Goal: Task Accomplishment & Management: Manage account settings

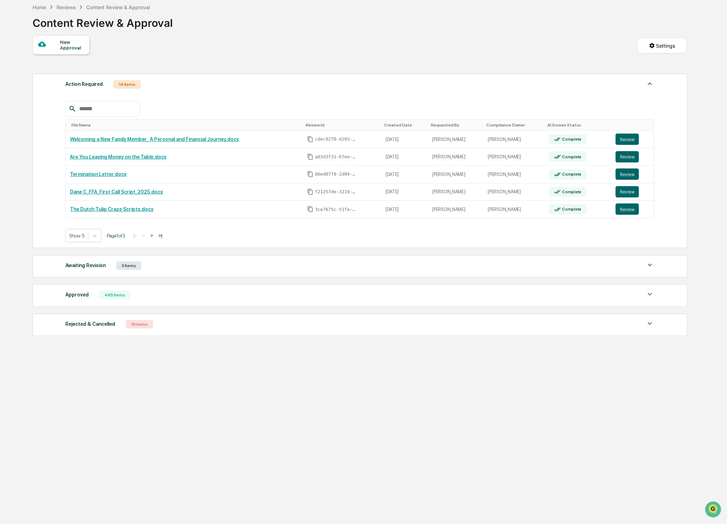
drag, startPoint x: 66, startPoint y: 7, endPoint x: 80, endPoint y: 17, distance: 17.2
click at [66, 7] on div "Reviews" at bounding box center [66, 7] width 19 height 6
click at [64, 6] on div "Reviews" at bounding box center [66, 7] width 19 height 6
click at [66, 7] on div "Reviews" at bounding box center [66, 7] width 19 height 6
click at [43, 7] on div "Home" at bounding box center [39, 7] width 13 height 6
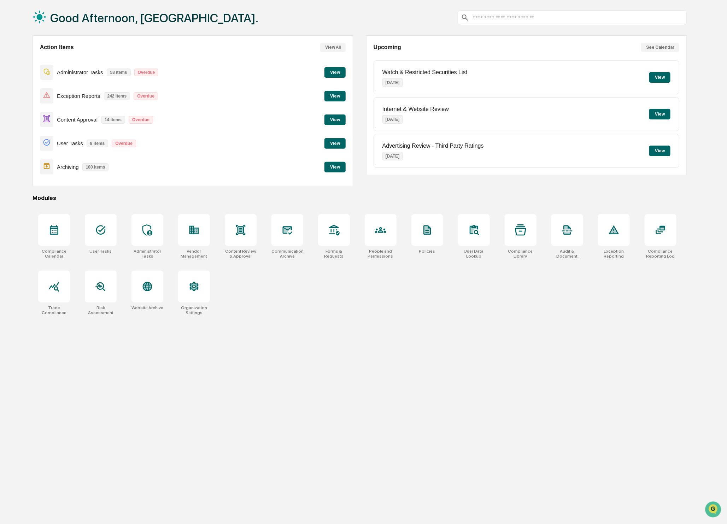
click at [336, 118] on button "View" at bounding box center [334, 119] width 21 height 11
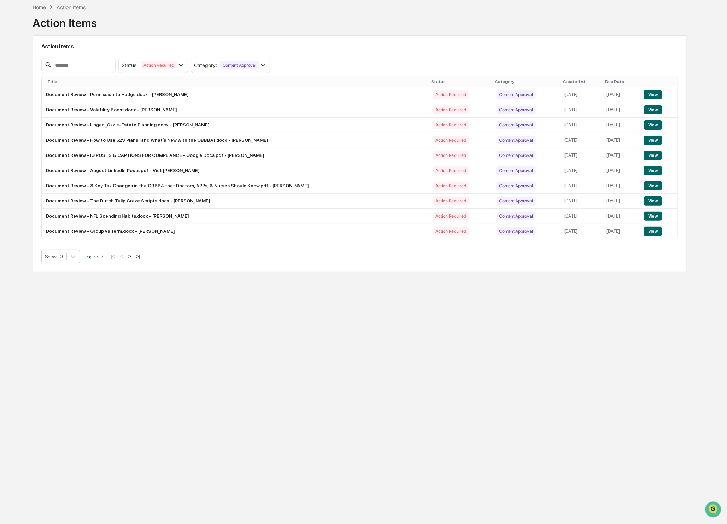
click at [142, 258] on button ">|" at bounding box center [138, 256] width 8 height 6
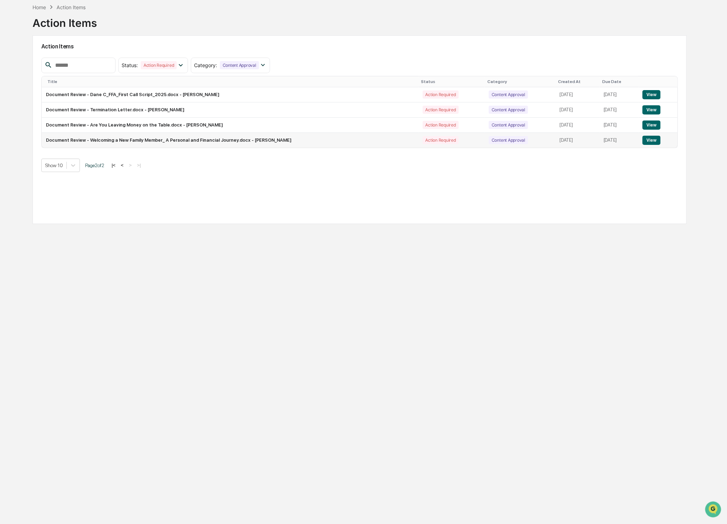
click at [656, 137] on button "View" at bounding box center [651, 140] width 18 height 9
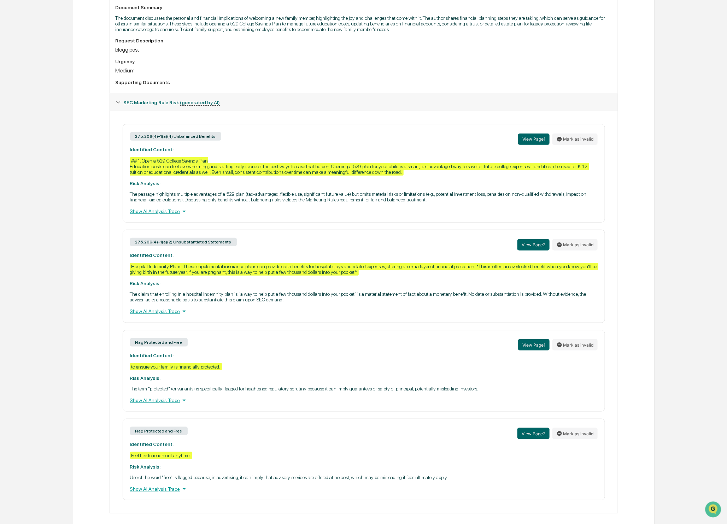
scroll to position [0, 0]
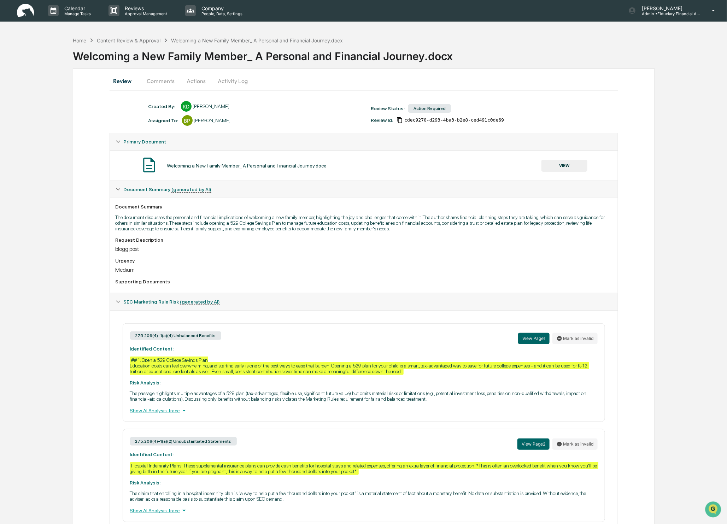
click at [571, 167] on button "VIEW" at bounding box center [564, 166] width 46 height 12
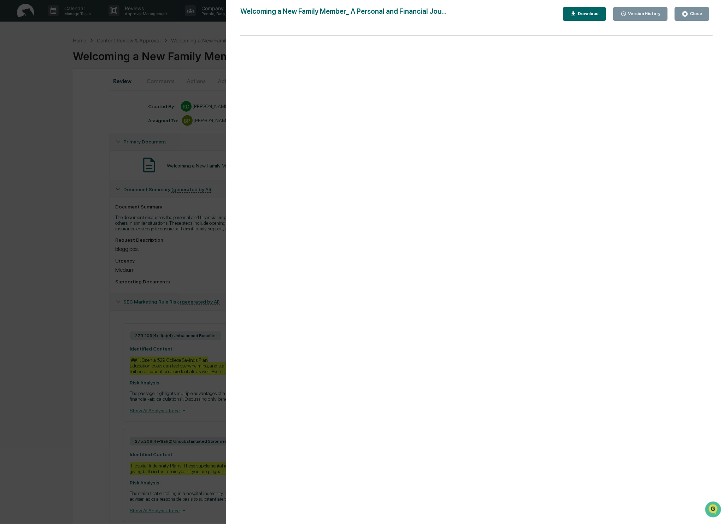
scroll to position [0, 0]
click at [699, 13] on div "Close" at bounding box center [695, 13] width 14 height 5
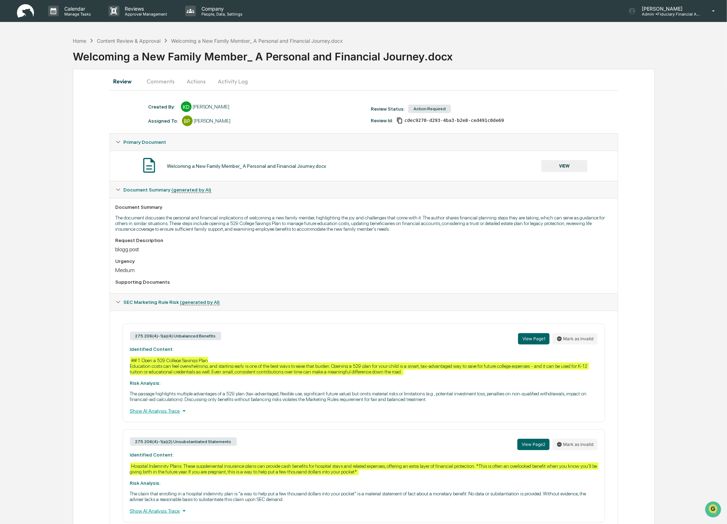
click at [162, 83] on button "Comments" at bounding box center [160, 81] width 39 height 17
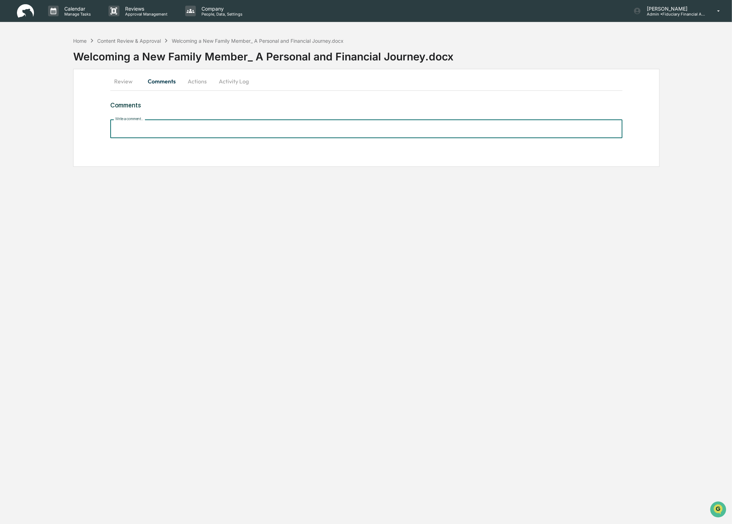
click at [180, 134] on input "Write a comment..." at bounding box center [366, 128] width 512 height 19
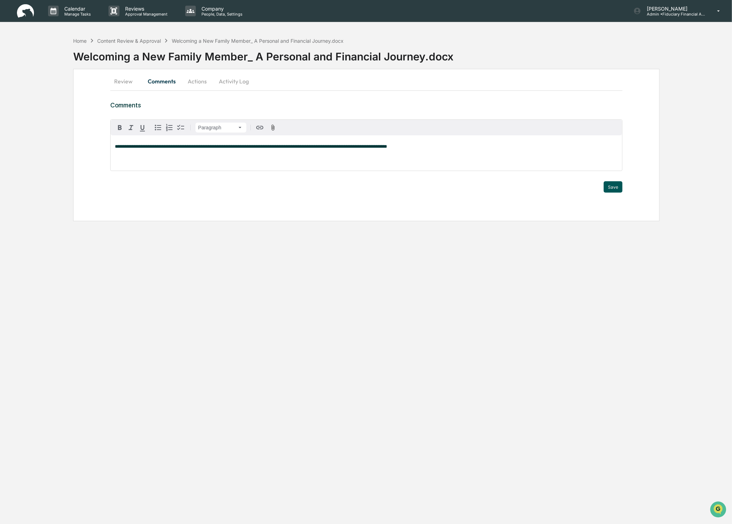
click at [622, 192] on div "Save" at bounding box center [613, 186] width 19 height 11
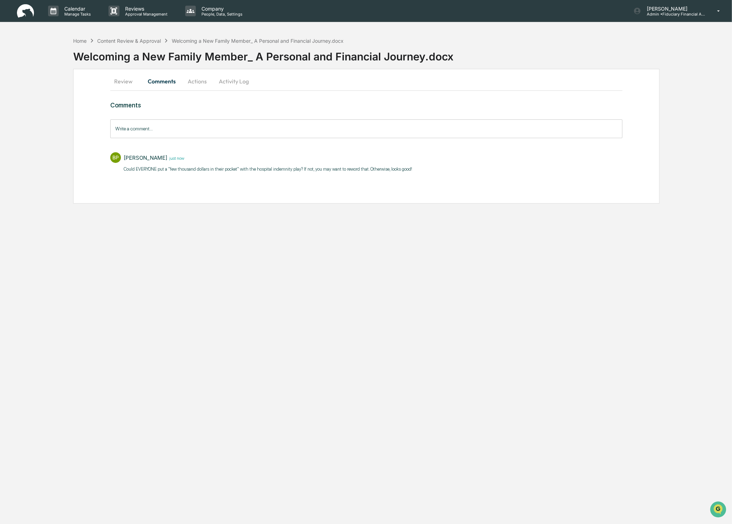
click at [200, 83] on button "Actions" at bounding box center [197, 81] width 32 height 17
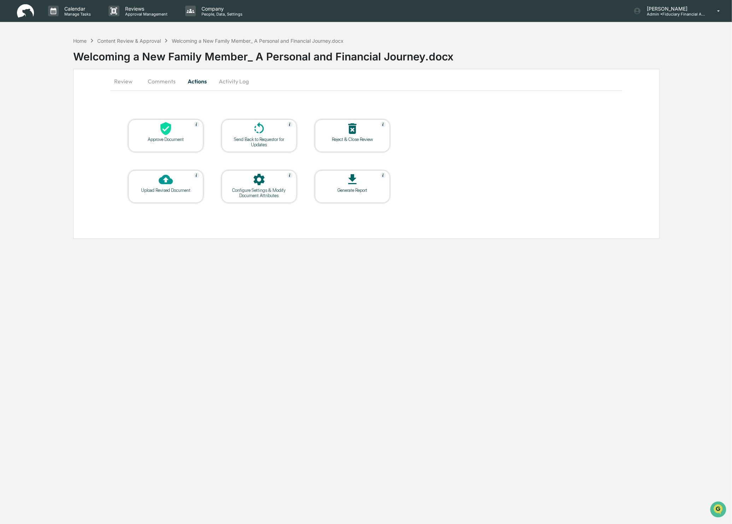
click at [166, 132] on icon at bounding box center [165, 128] width 11 height 13
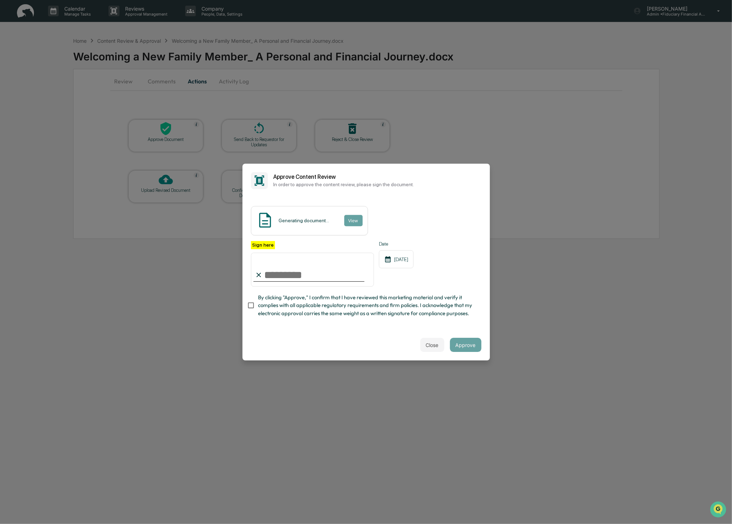
type input "**********"
click at [462, 345] on button "Approve" at bounding box center [465, 345] width 31 height 14
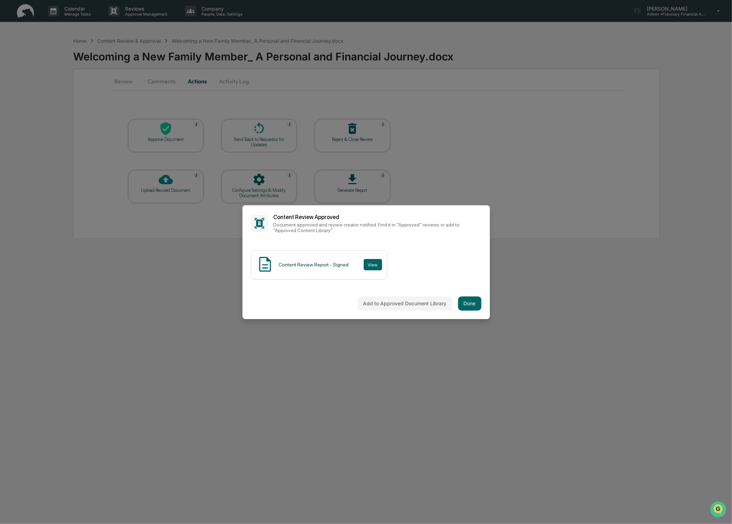
drag, startPoint x: 510, startPoint y: 383, endPoint x: 476, endPoint y: 368, distance: 37.1
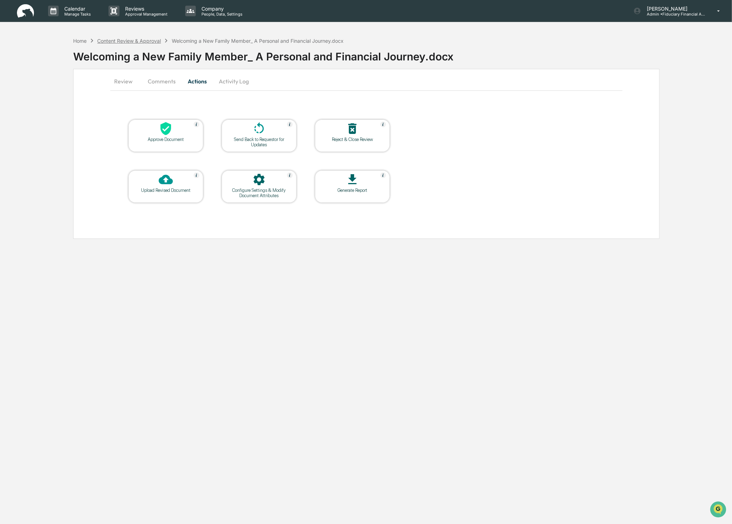
click at [127, 41] on div "Content Review & Approval" at bounding box center [129, 41] width 64 height 6
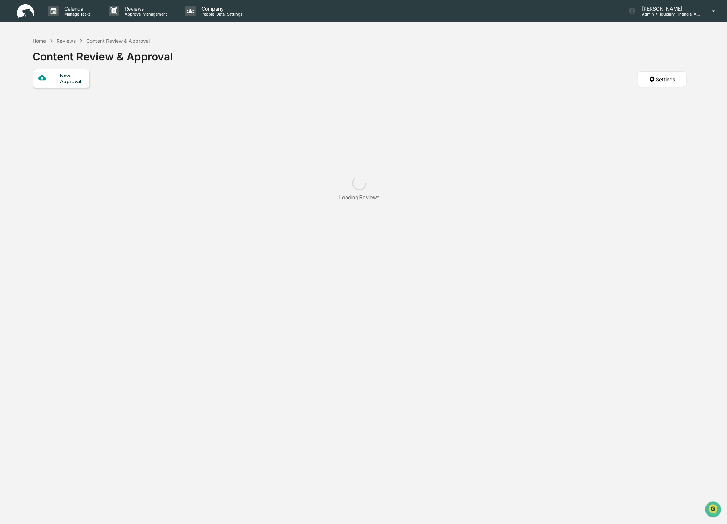
click at [40, 42] on div "Home" at bounding box center [39, 41] width 13 height 6
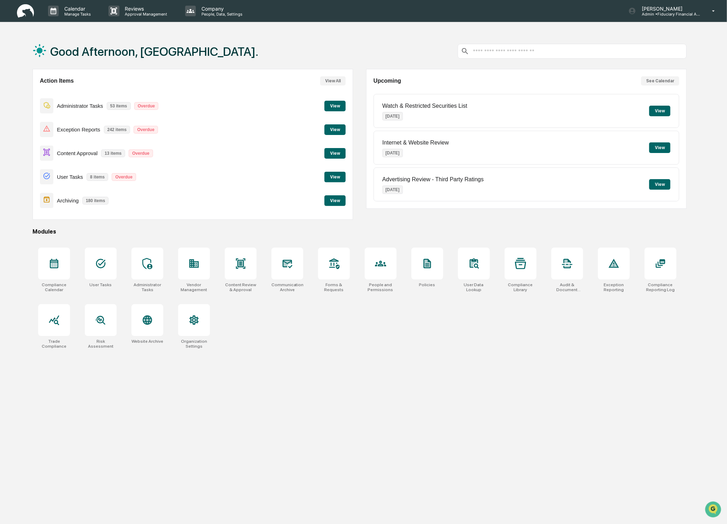
click at [336, 155] on button "View" at bounding box center [334, 153] width 21 height 11
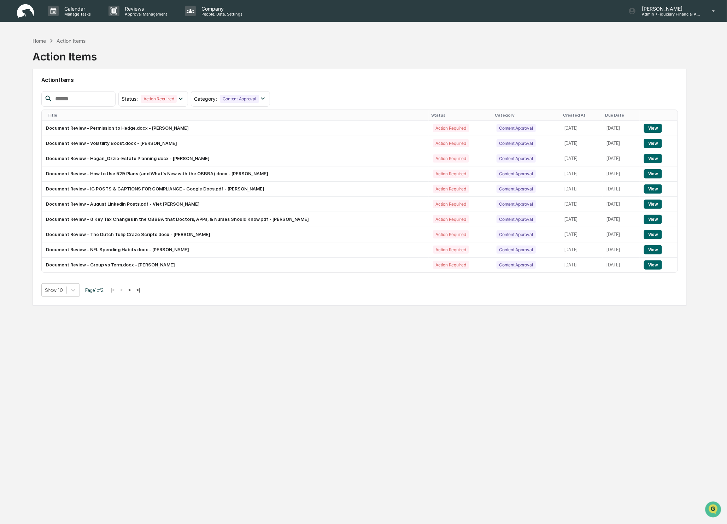
click at [133, 290] on button ">" at bounding box center [129, 290] width 7 height 6
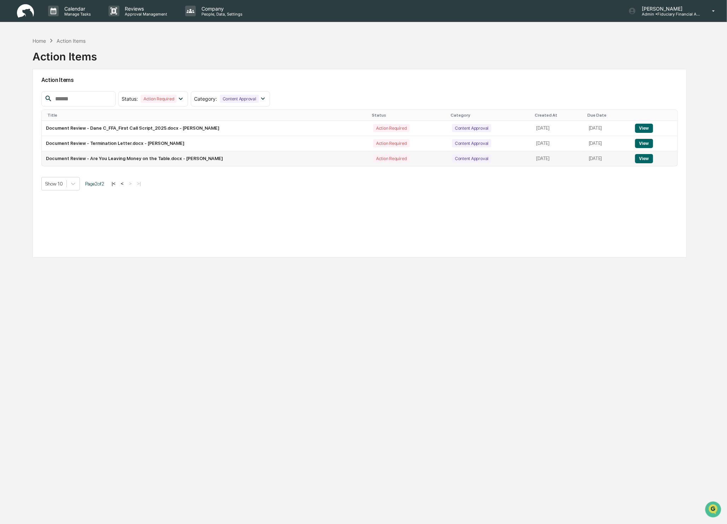
click at [650, 159] on button "View" at bounding box center [644, 158] width 18 height 9
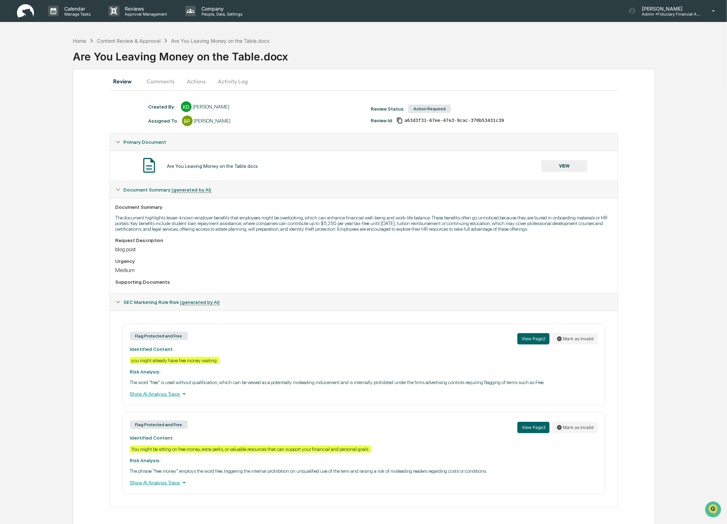
scroll to position [14, 0]
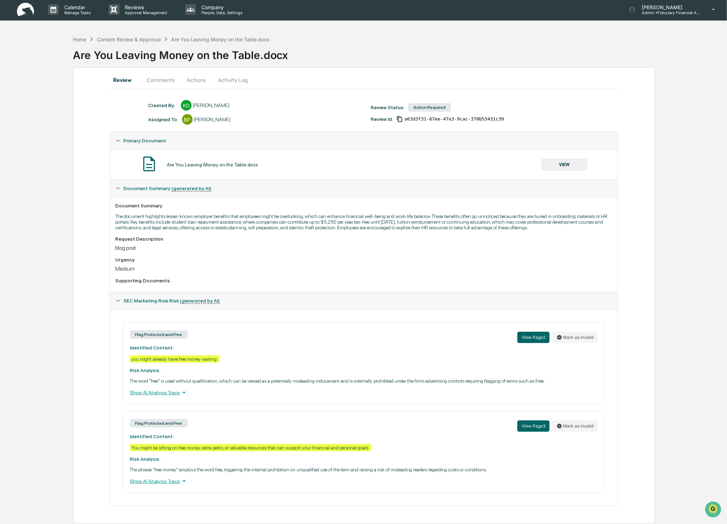
click at [567, 159] on button "VIEW" at bounding box center [564, 165] width 46 height 12
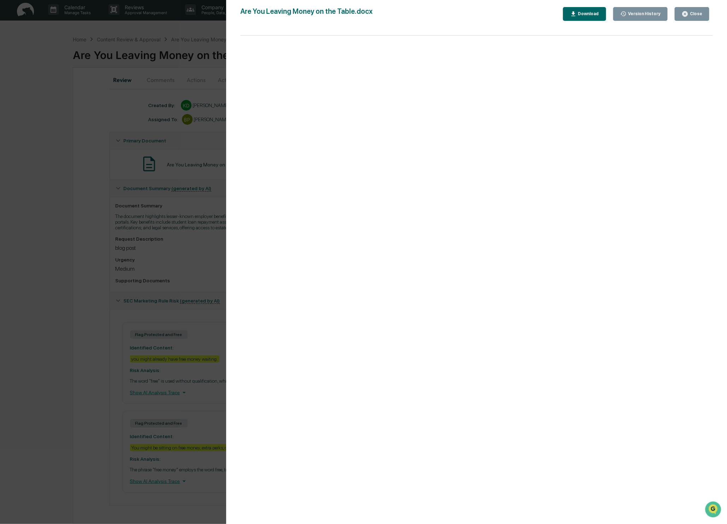
click at [694, 14] on div "Close" at bounding box center [695, 13] width 14 height 5
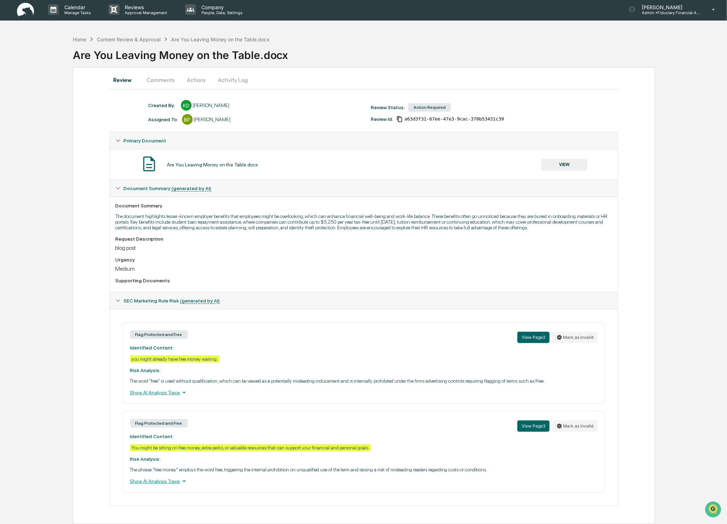
click at [195, 71] on button "Actions" at bounding box center [197, 79] width 32 height 17
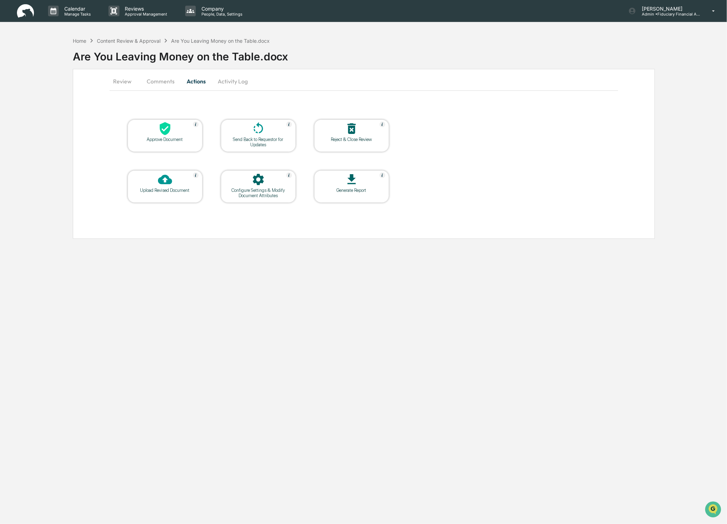
scroll to position [0, 0]
click at [155, 139] on div "Approve Document" at bounding box center [166, 139] width 64 height 5
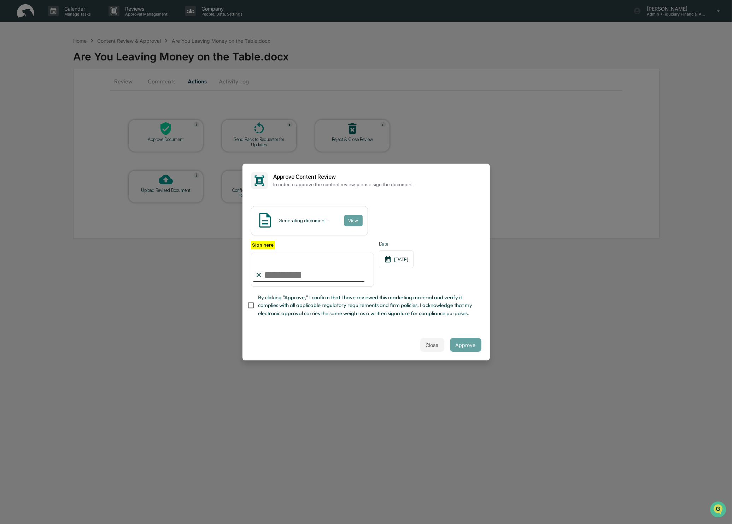
type input "**********"
click at [463, 344] on button "Approve" at bounding box center [465, 345] width 31 height 14
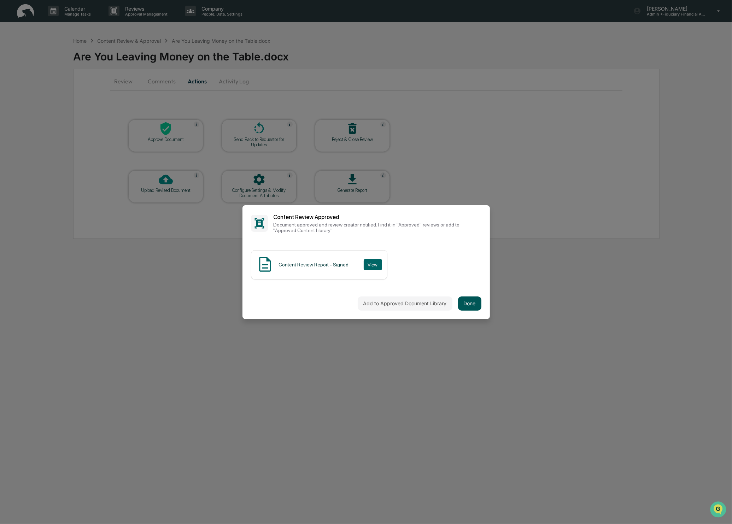
click at [470, 306] on button "Done" at bounding box center [469, 303] width 23 height 14
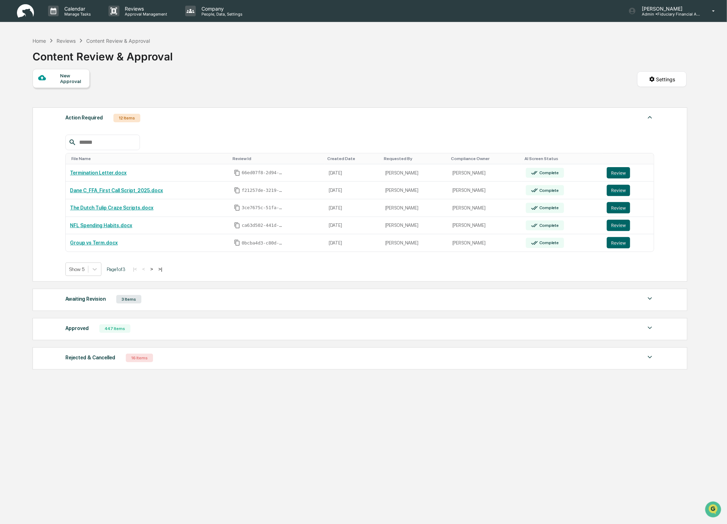
click at [155, 272] on button ">" at bounding box center [151, 269] width 7 height 6
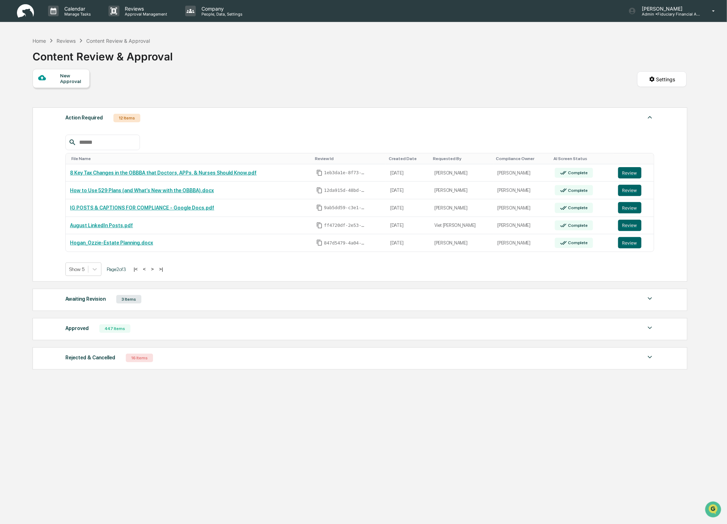
click at [156, 272] on button ">" at bounding box center [152, 269] width 7 height 6
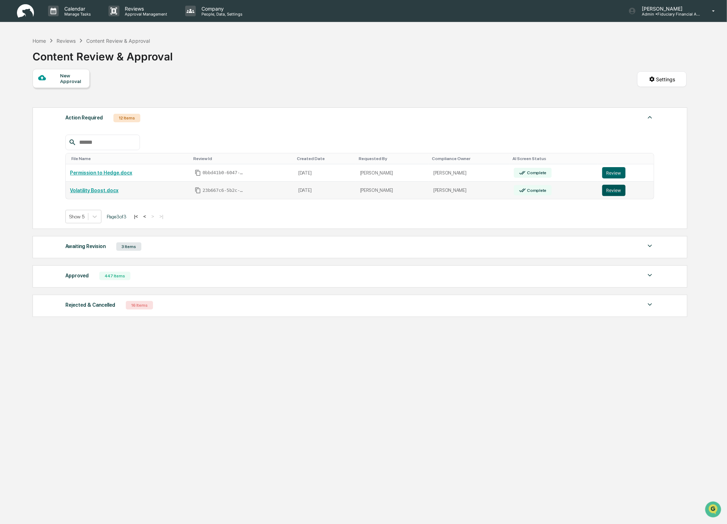
click at [607, 190] on button "Review" at bounding box center [613, 190] width 23 height 11
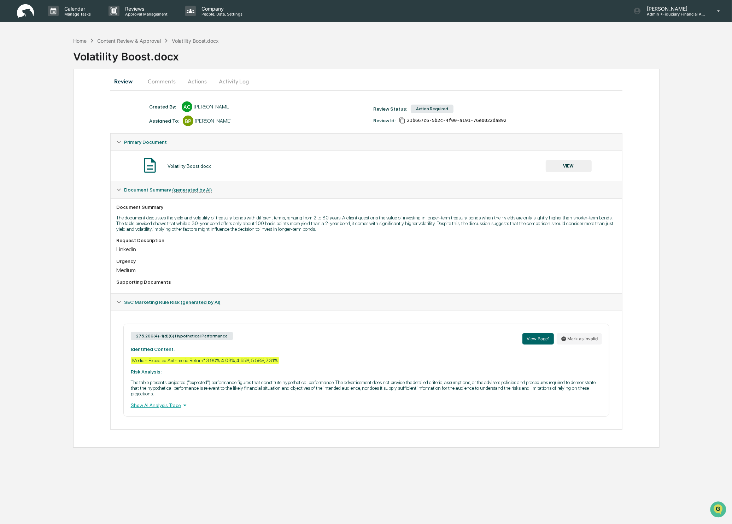
click at [572, 163] on button "VIEW" at bounding box center [569, 166] width 46 height 12
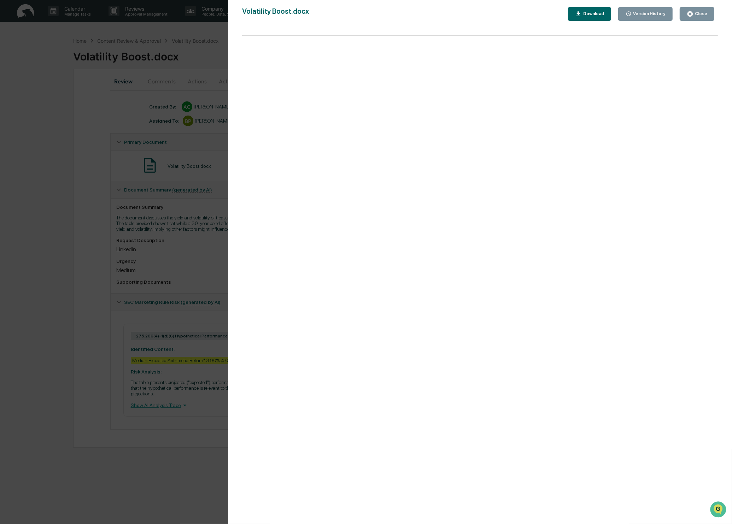
click at [704, 19] on button "Close" at bounding box center [697, 14] width 35 height 14
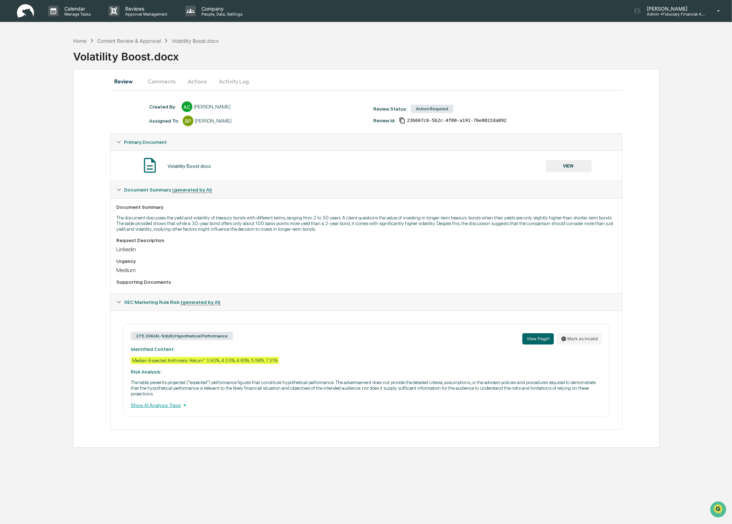
click at [567, 166] on button "VIEW" at bounding box center [569, 166] width 46 height 12
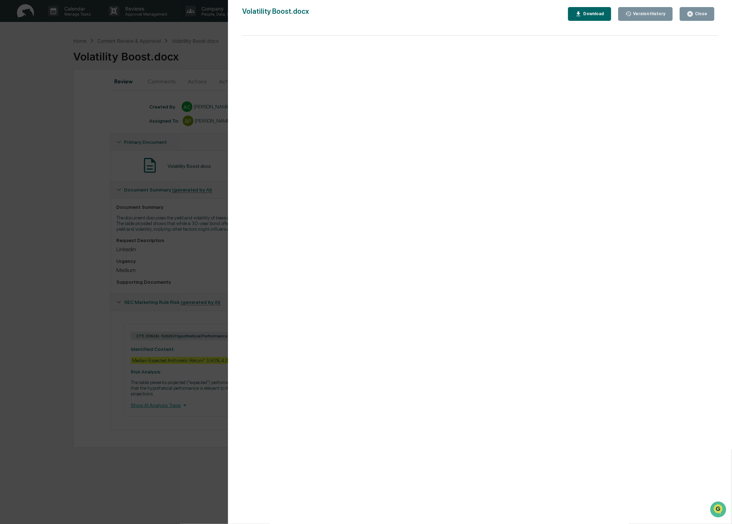
click at [711, 15] on button "Close" at bounding box center [697, 14] width 35 height 14
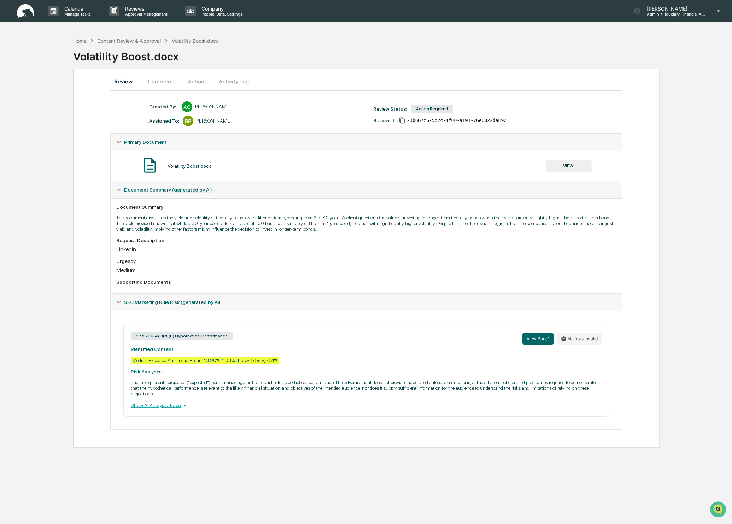
click at [186, 81] on button "Actions" at bounding box center [197, 81] width 32 height 17
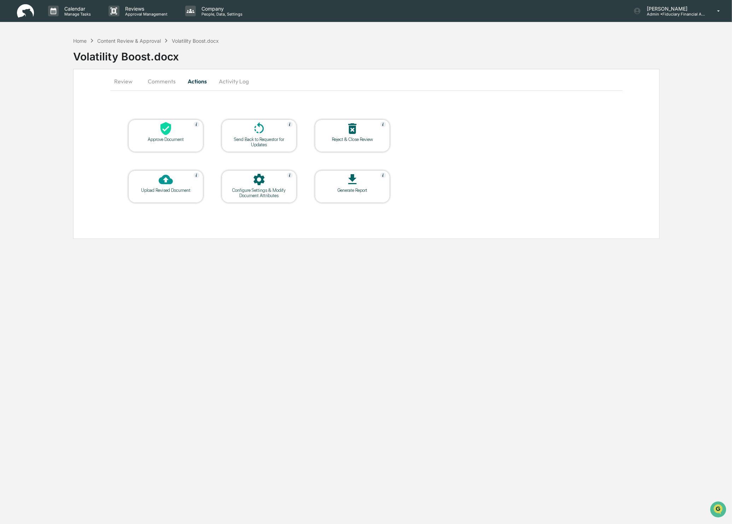
click at [159, 142] on div "Approve Document" at bounding box center [165, 135] width 75 height 33
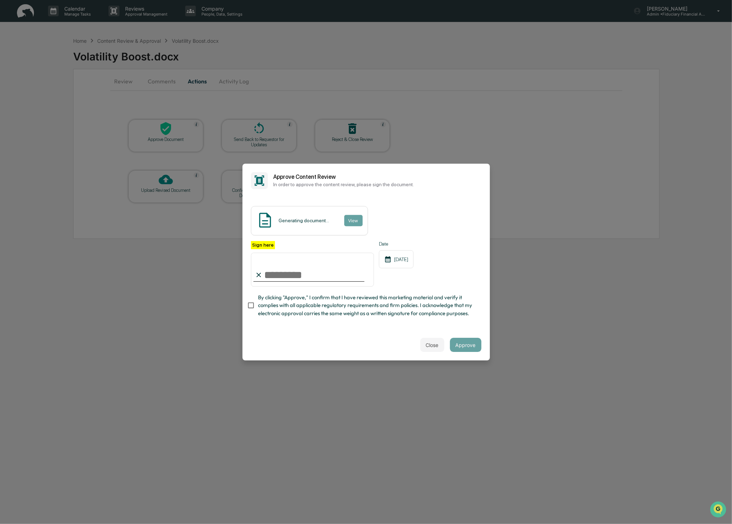
type input "**********"
click at [463, 343] on button "Approve" at bounding box center [465, 345] width 31 height 14
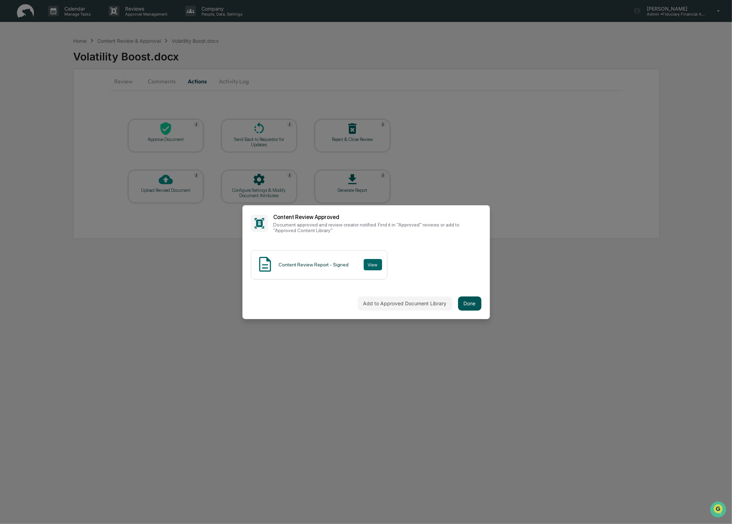
click at [477, 303] on button "Done" at bounding box center [469, 303] width 23 height 14
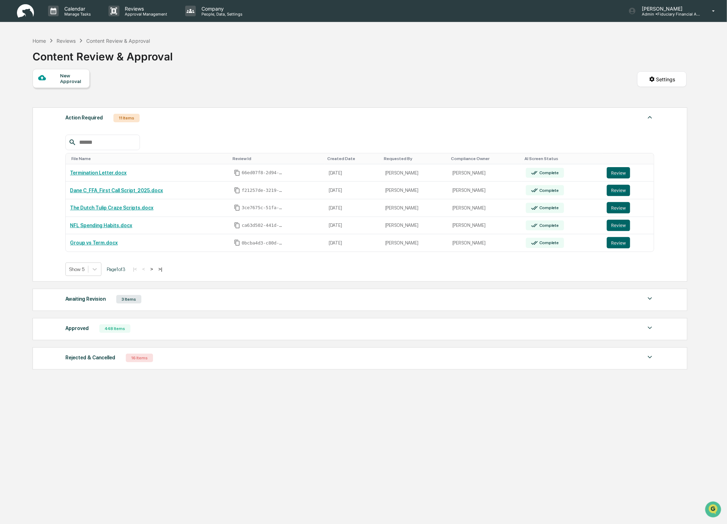
click at [155, 270] on button ">" at bounding box center [151, 269] width 7 height 6
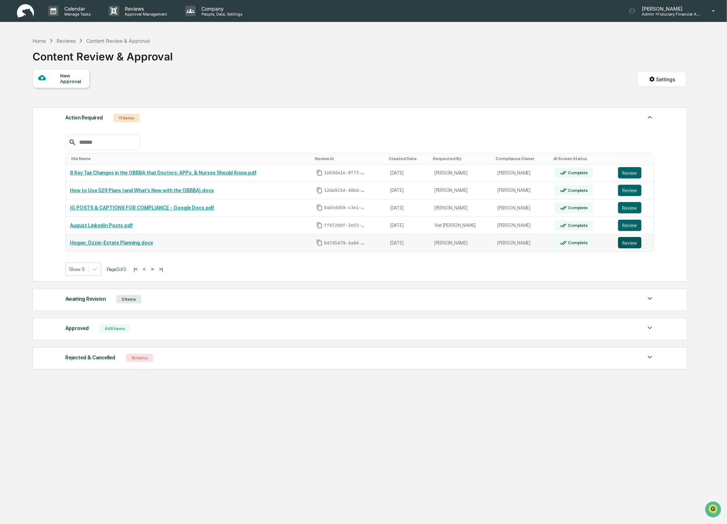
click at [638, 248] on button "Review" at bounding box center [629, 242] width 23 height 11
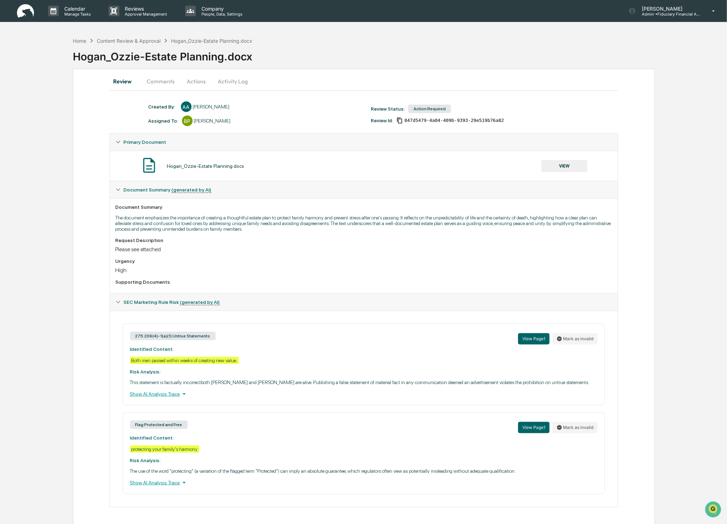
scroll to position [9, 0]
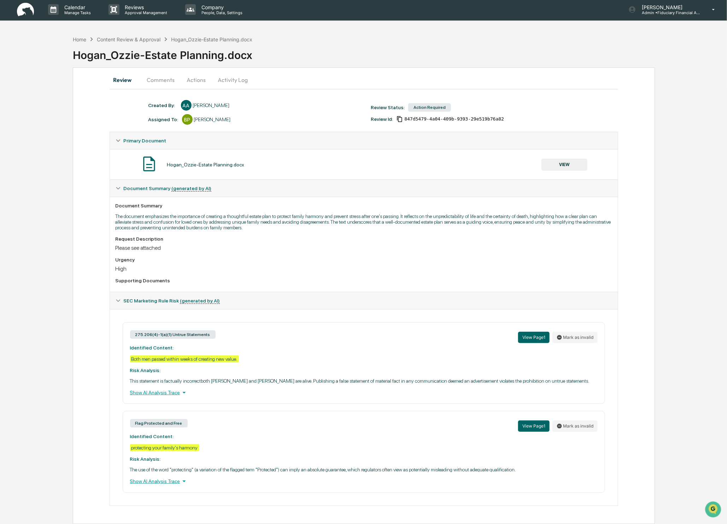
click at [561, 155] on div "Hogan_Ozzie-Estate Planning.docx VIEW" at bounding box center [364, 164] width 497 height 19
click at [564, 159] on button "VIEW" at bounding box center [564, 165] width 46 height 12
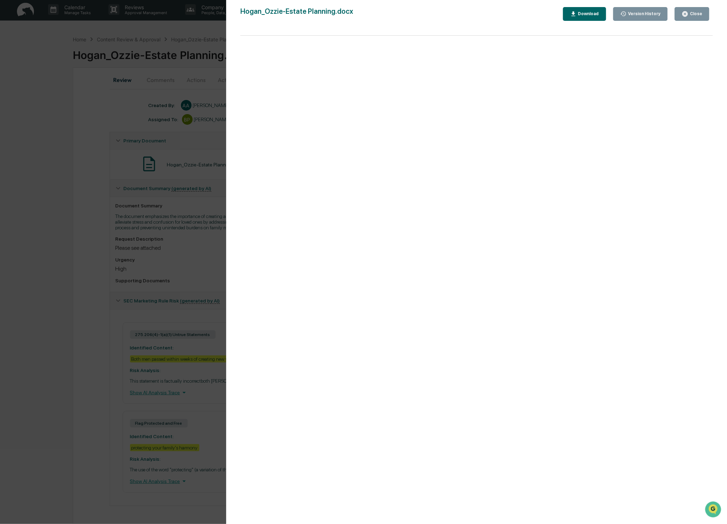
click at [696, 8] on button "Close" at bounding box center [692, 14] width 35 height 14
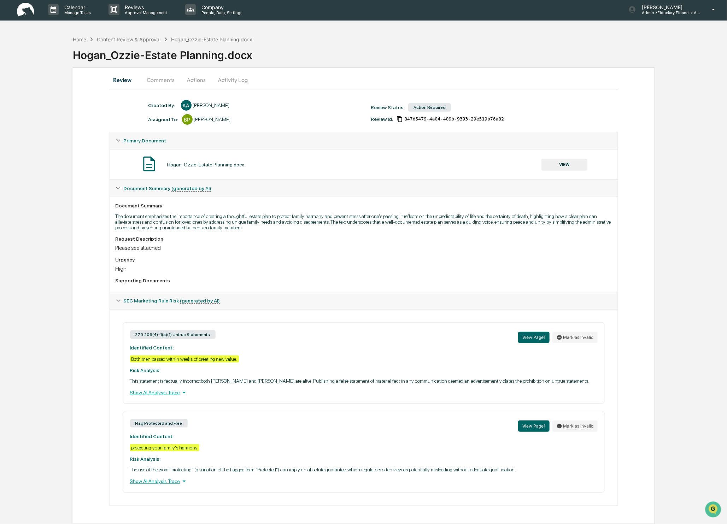
click at [188, 72] on button "Actions" at bounding box center [197, 79] width 32 height 17
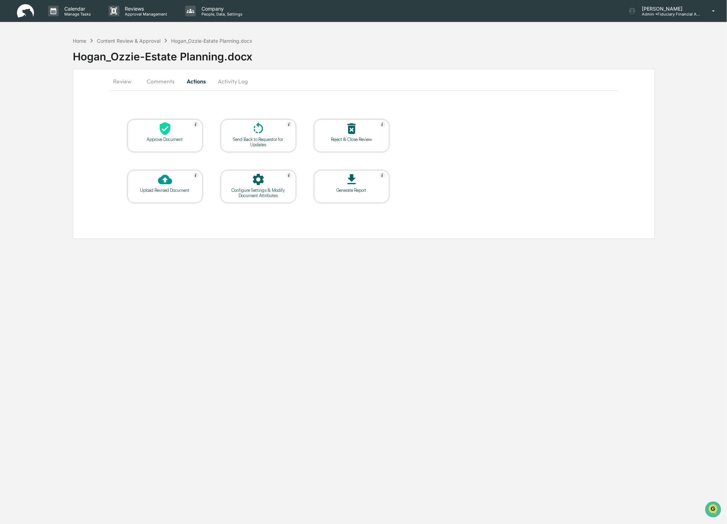
scroll to position [0, 0]
click at [179, 135] on div at bounding box center [165, 129] width 71 height 15
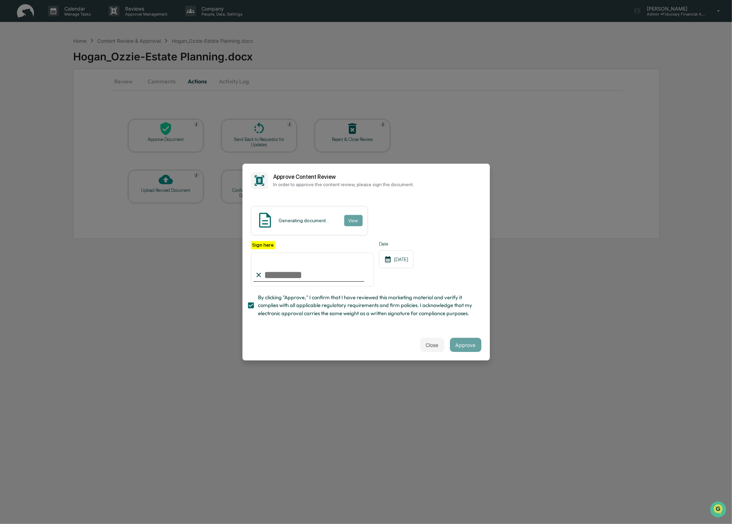
click at [296, 276] on input "Sign here" at bounding box center [312, 270] width 123 height 34
type input "**********"
click at [464, 346] on button "Approve" at bounding box center [465, 345] width 31 height 14
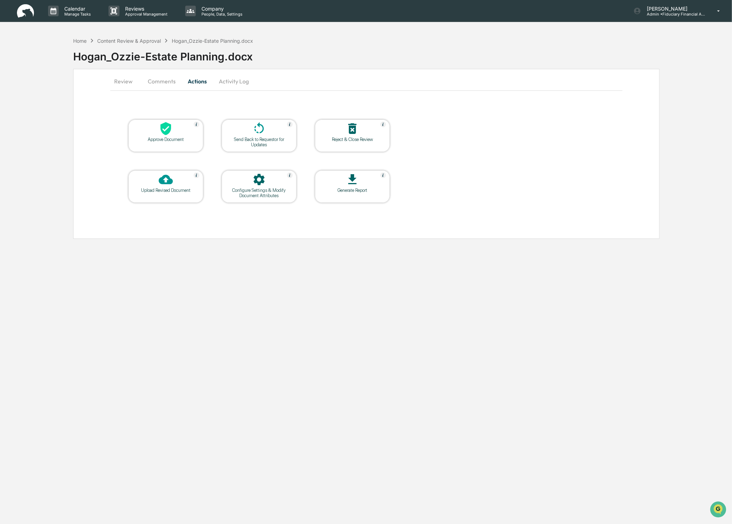
click at [175, 140] on div "Approve Document" at bounding box center [166, 139] width 64 height 5
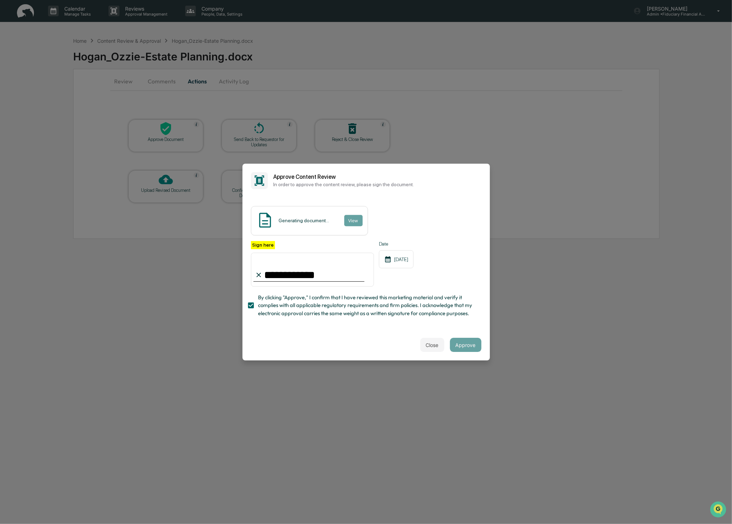
click at [303, 276] on input "**********" at bounding box center [312, 270] width 123 height 34
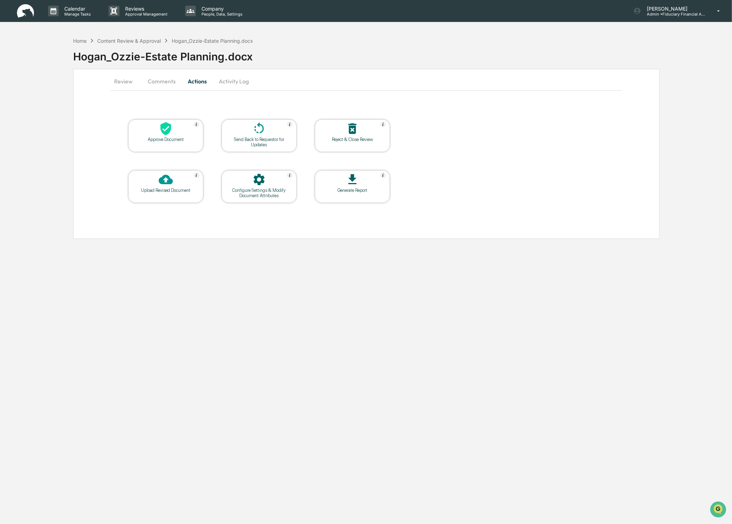
click at [196, 139] on div "Approve Document" at bounding box center [166, 139] width 64 height 5
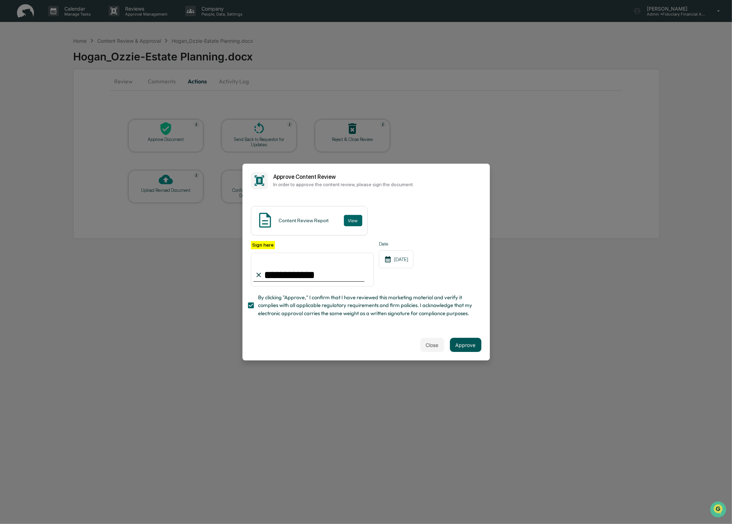
click at [462, 346] on button "Approve" at bounding box center [465, 345] width 31 height 14
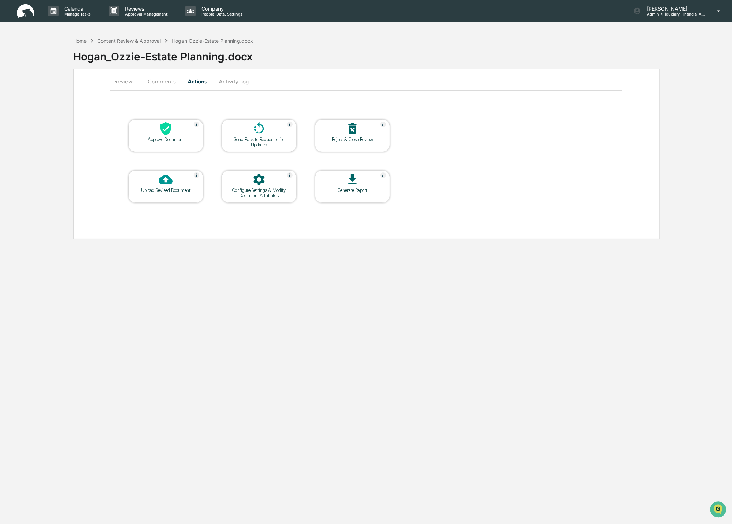
click at [128, 42] on div "Content Review & Approval" at bounding box center [129, 41] width 64 height 6
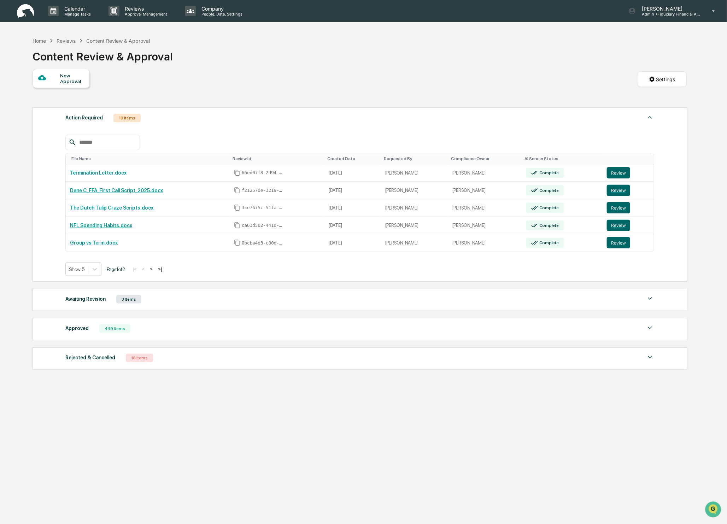
click at [155, 271] on button ">" at bounding box center [151, 269] width 7 height 6
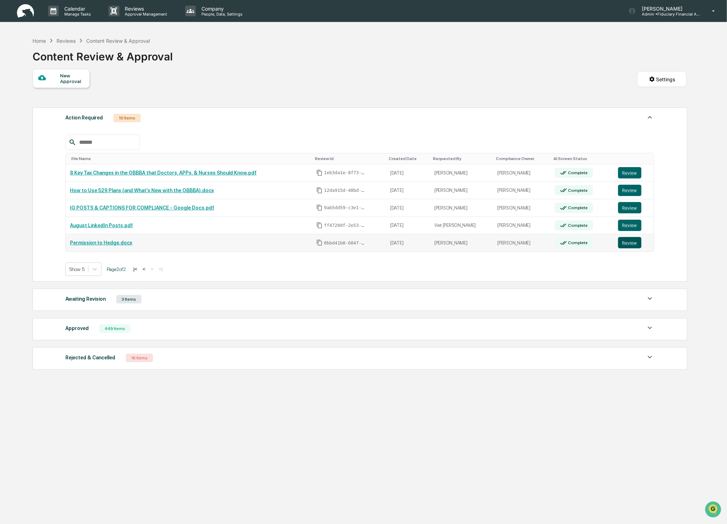
click at [633, 245] on button "Review" at bounding box center [629, 242] width 23 height 11
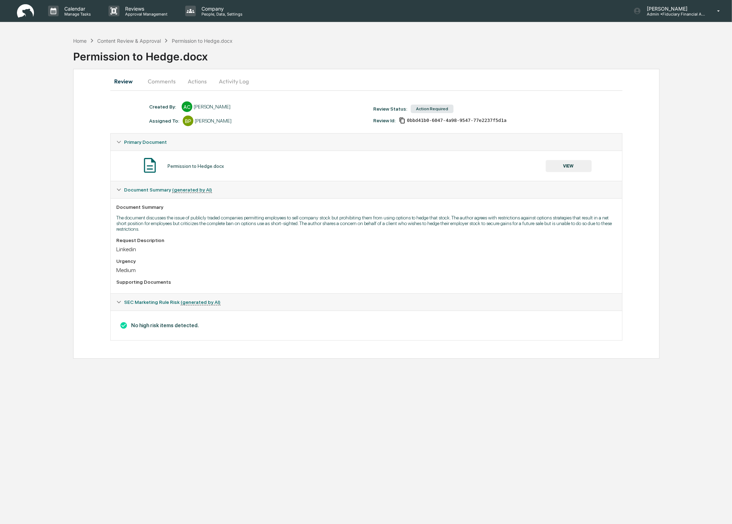
click at [571, 166] on button "VIEW" at bounding box center [569, 166] width 46 height 12
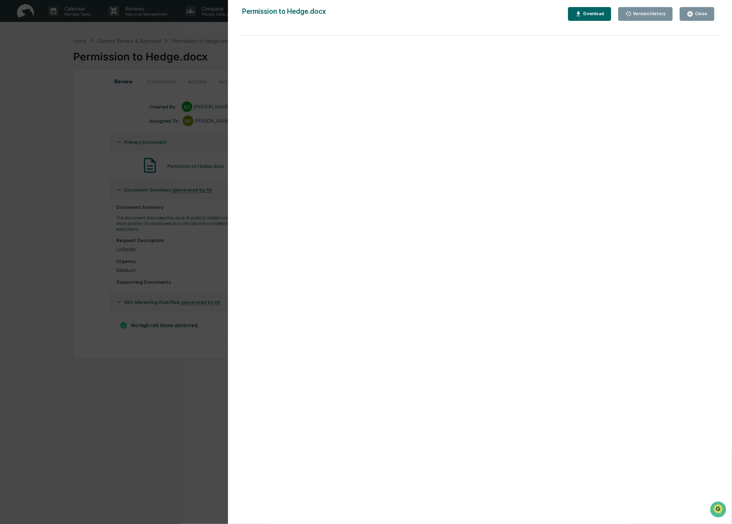
click at [700, 14] on div "Close" at bounding box center [700, 13] width 14 height 5
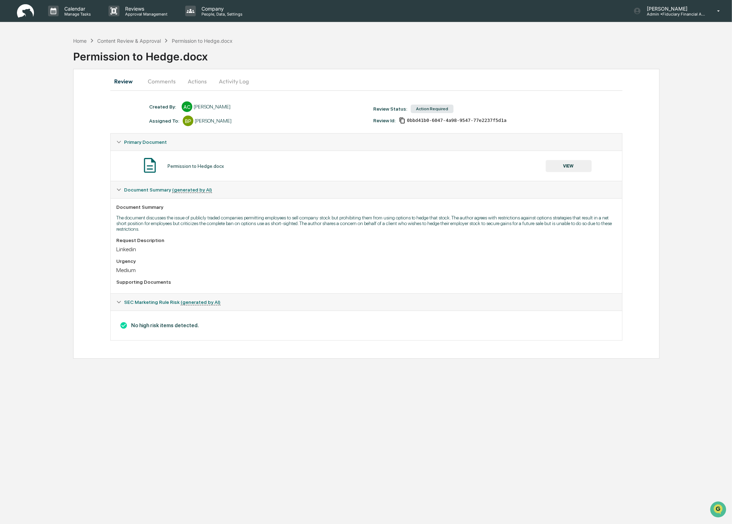
click at [190, 83] on button "Actions" at bounding box center [197, 81] width 32 height 17
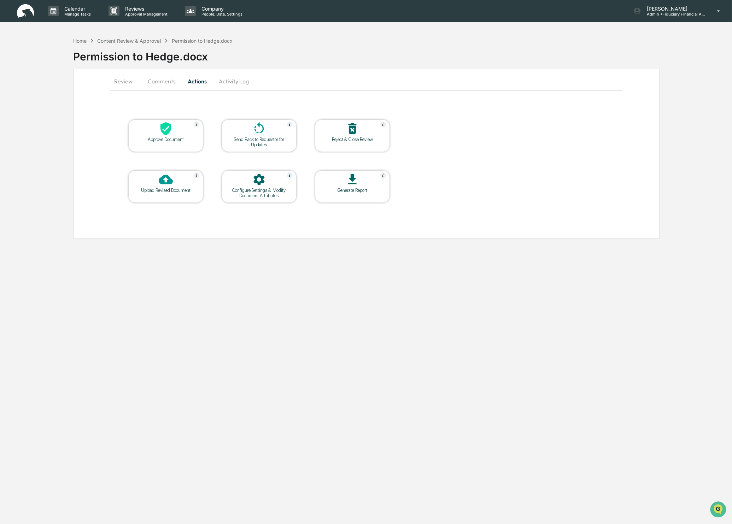
click at [174, 141] on div "Approve Document" at bounding box center [166, 139] width 64 height 5
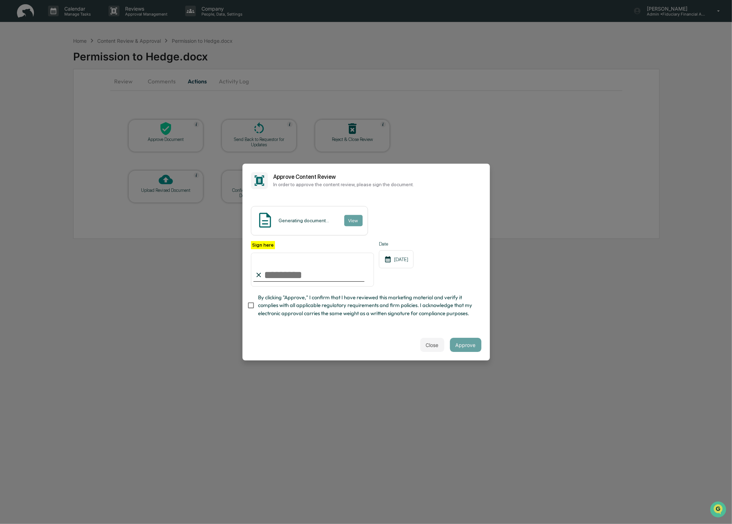
click at [301, 279] on input "Sign here" at bounding box center [312, 270] width 123 height 34
type input "**********"
click at [461, 340] on button "Approve" at bounding box center [465, 345] width 31 height 14
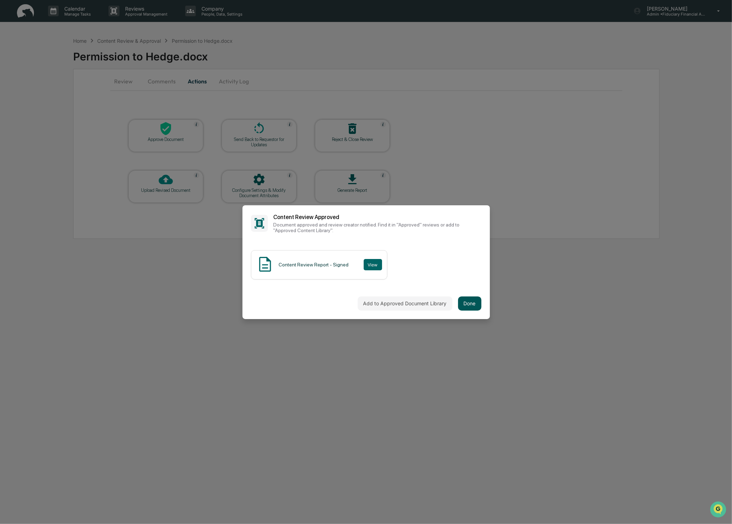
click at [476, 300] on button "Done" at bounding box center [469, 303] width 23 height 14
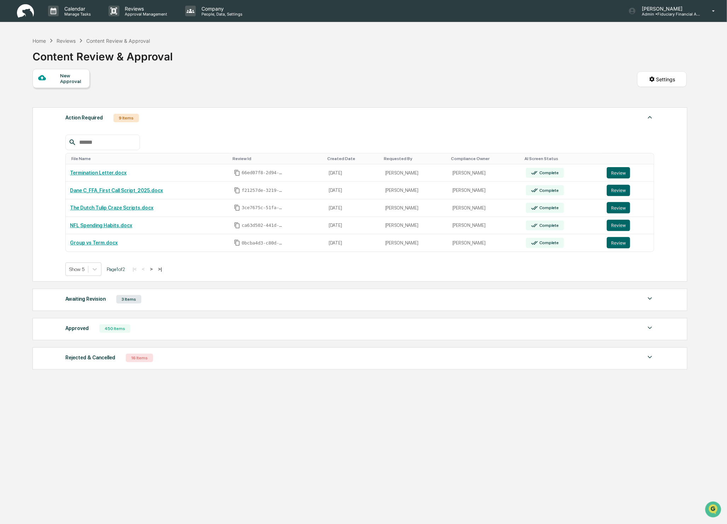
click at [164, 271] on button ">|" at bounding box center [160, 269] width 8 height 6
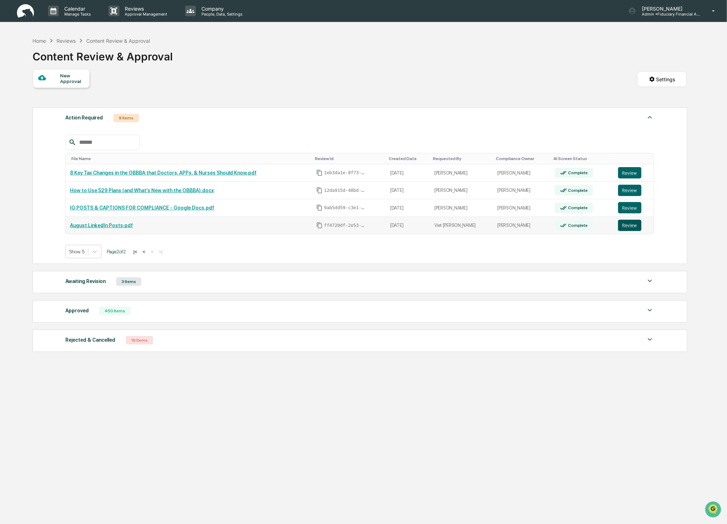
click at [625, 227] on button "Review" at bounding box center [629, 225] width 23 height 11
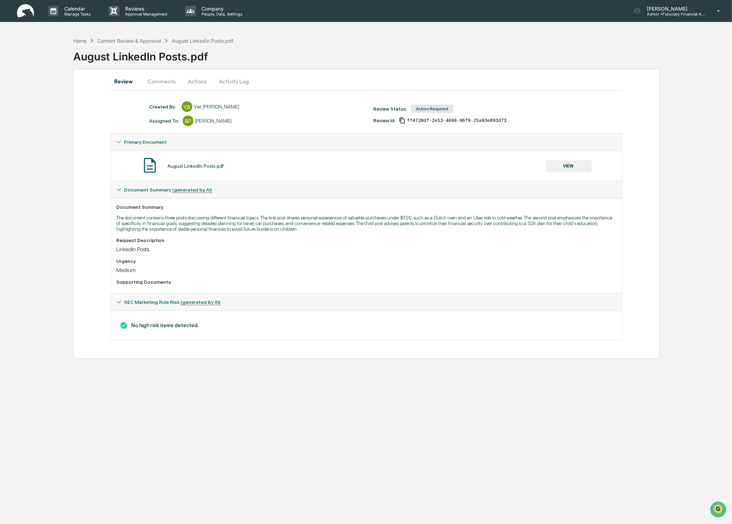
click at [563, 166] on button "VIEW" at bounding box center [569, 166] width 46 height 12
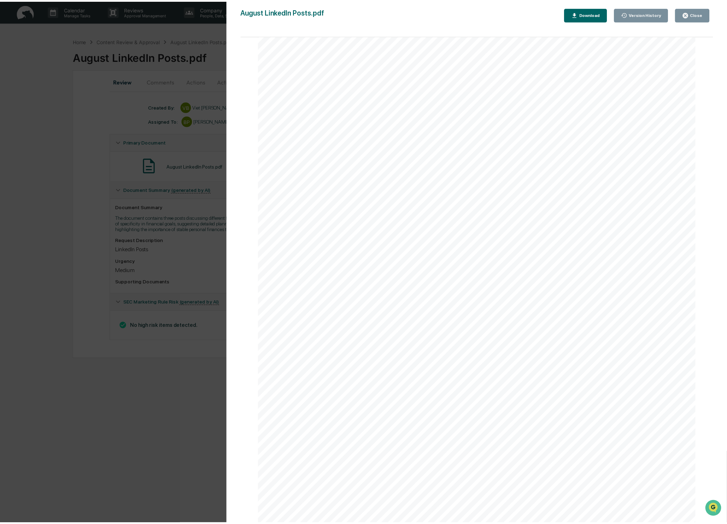
scroll to position [97, 0]
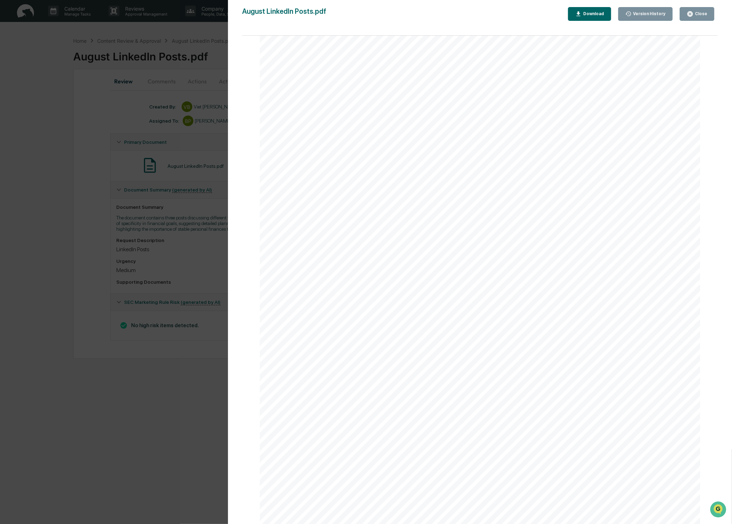
click at [702, 12] on div "Close" at bounding box center [700, 13] width 14 height 5
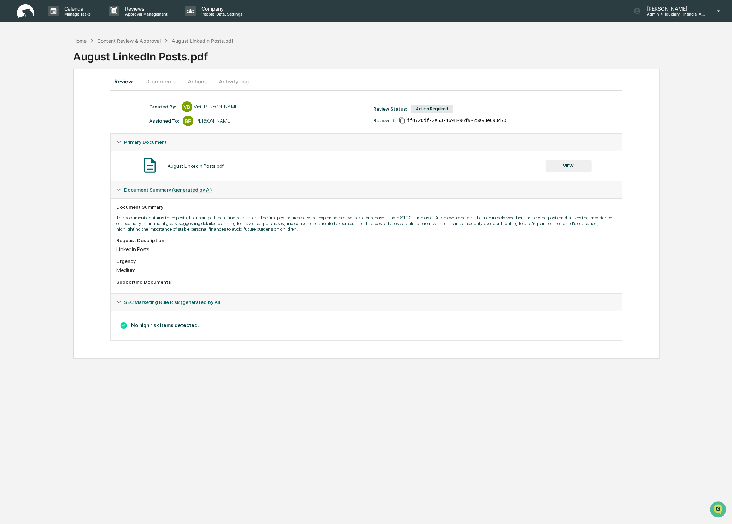
click at [164, 81] on button "Comments" at bounding box center [161, 81] width 39 height 17
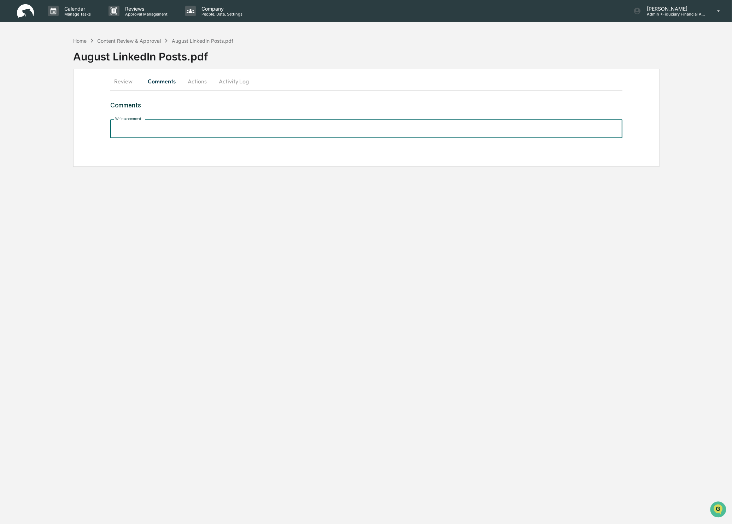
click at [125, 128] on input "Write a comment..." at bounding box center [366, 128] width 512 height 19
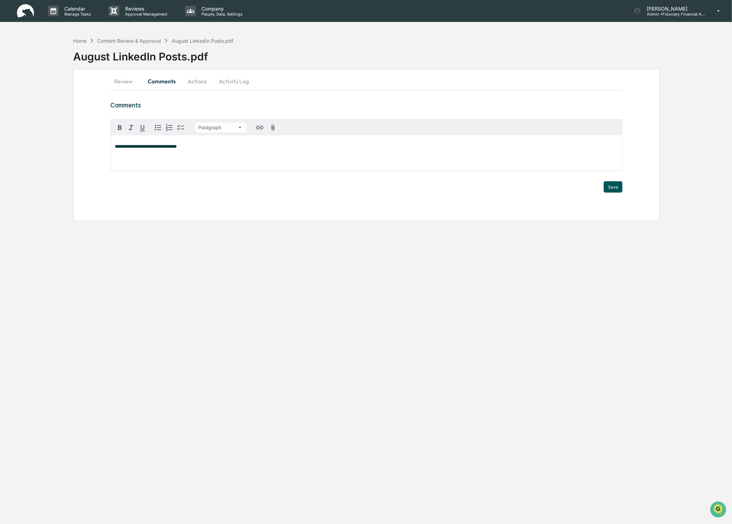
click at [615, 188] on button "Save" at bounding box center [613, 186] width 19 height 11
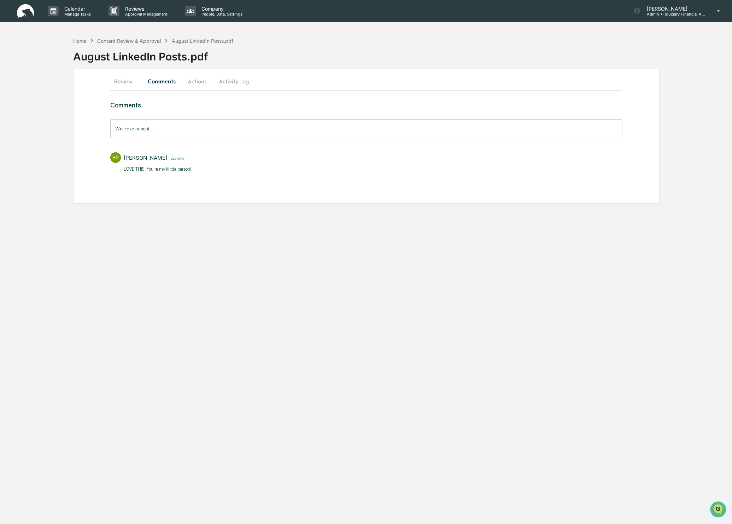
click at [202, 84] on button "Actions" at bounding box center [197, 81] width 32 height 17
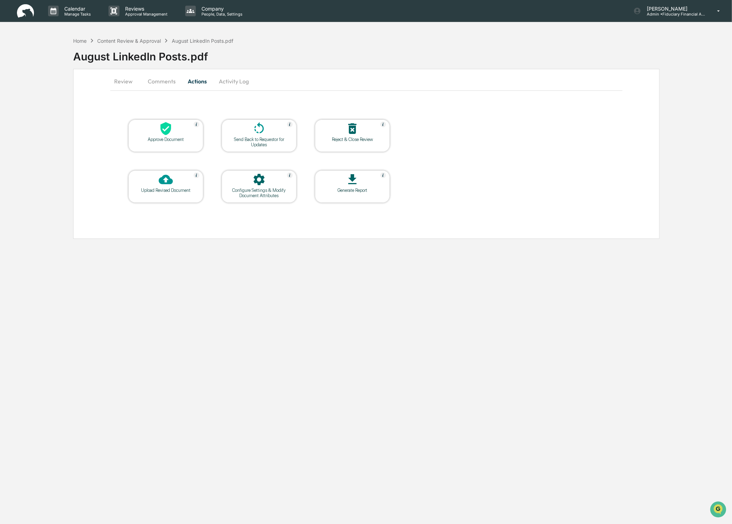
click at [179, 134] on div at bounding box center [165, 129] width 71 height 15
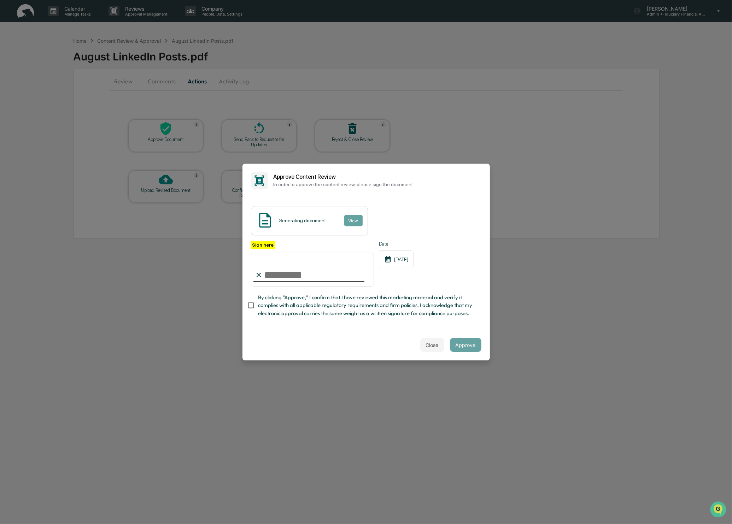
click at [281, 283] on input "Sign here" at bounding box center [312, 270] width 123 height 34
type input "**********"
click at [487, 346] on div "Close Approve" at bounding box center [365, 344] width 247 height 31
click at [472, 346] on button "Approve" at bounding box center [465, 345] width 31 height 14
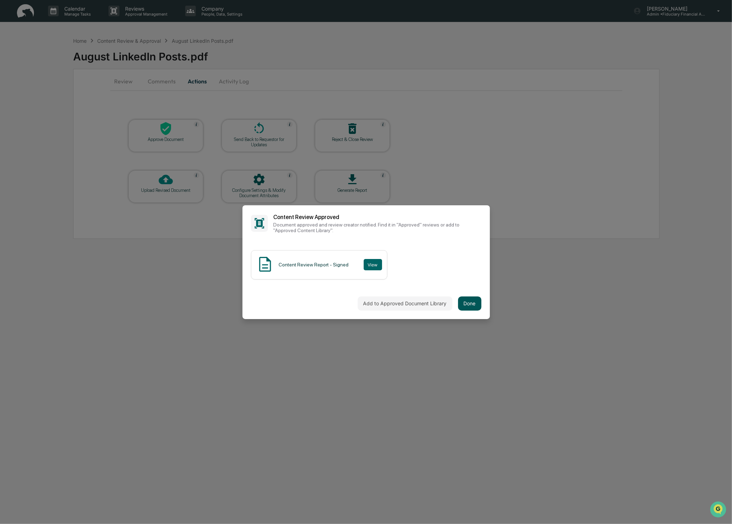
click at [471, 308] on button "Done" at bounding box center [469, 303] width 23 height 14
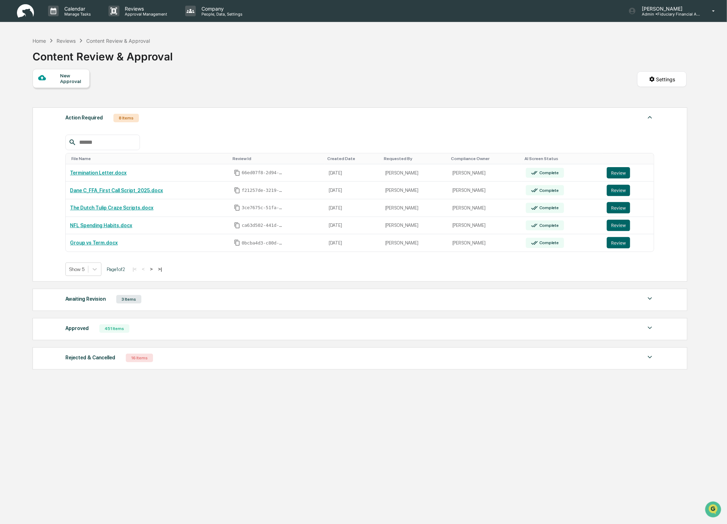
click at [155, 272] on button ">" at bounding box center [151, 269] width 7 height 6
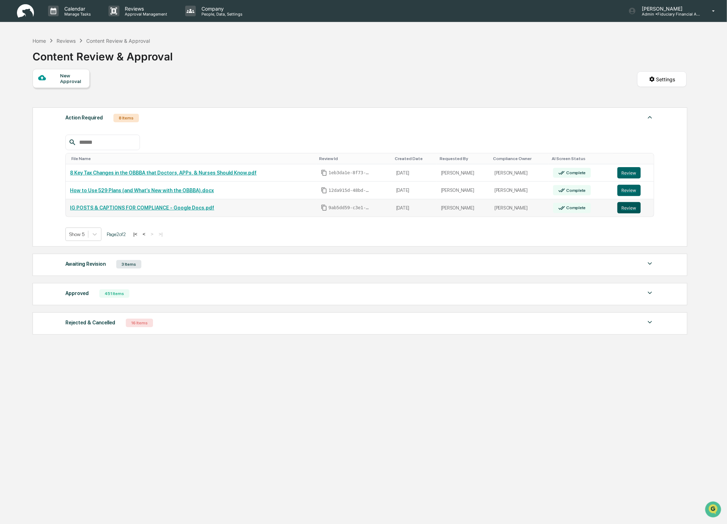
click at [633, 207] on button "Review" at bounding box center [628, 207] width 23 height 11
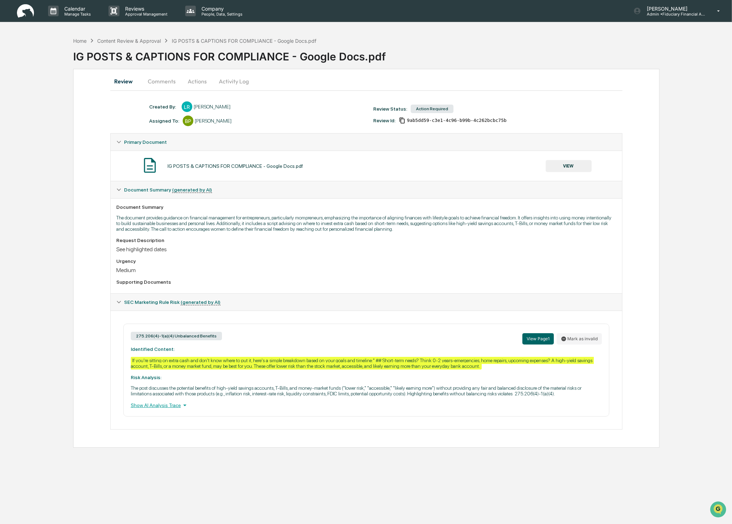
click at [566, 168] on button "VIEW" at bounding box center [569, 166] width 46 height 12
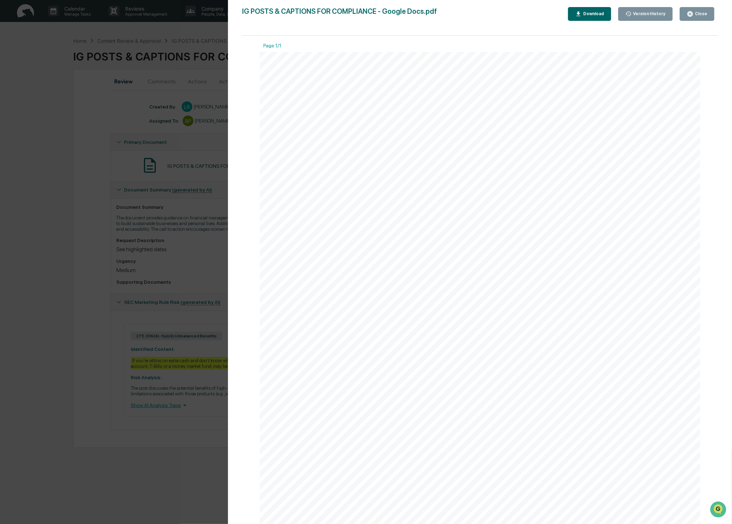
drag, startPoint x: 703, startPoint y: 9, endPoint x: 690, endPoint y: 19, distance: 16.6
click at [702, 10] on button "Close" at bounding box center [697, 14] width 35 height 14
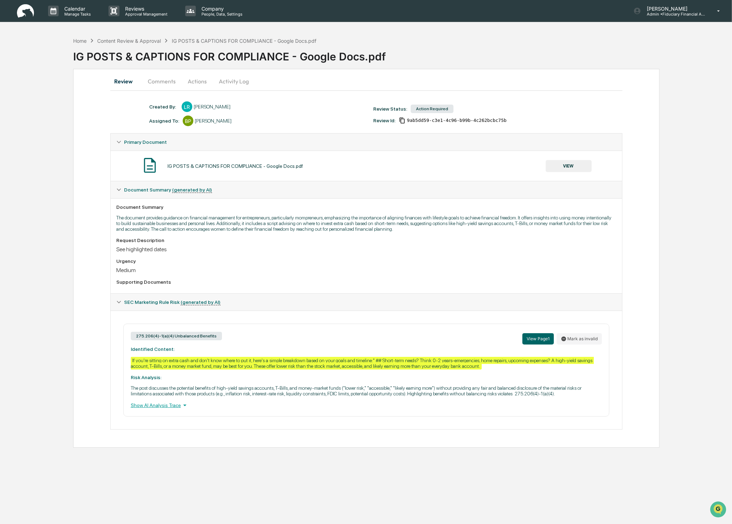
click at [193, 81] on button "Actions" at bounding box center [197, 81] width 32 height 17
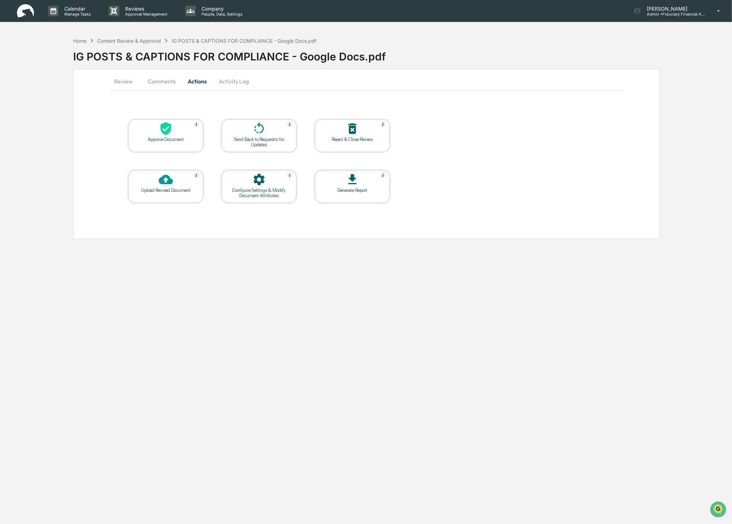
click at [168, 145] on div "Approve Document" at bounding box center [165, 135] width 75 height 33
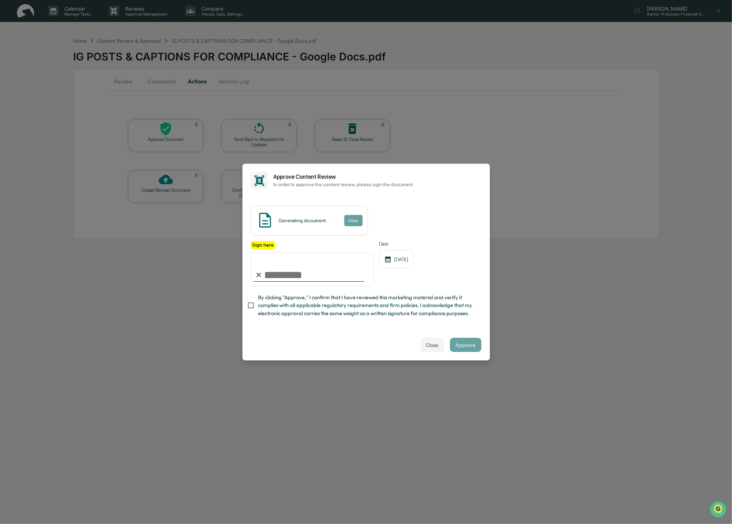
type input "**********"
click at [450, 345] on button "Approve" at bounding box center [465, 345] width 31 height 14
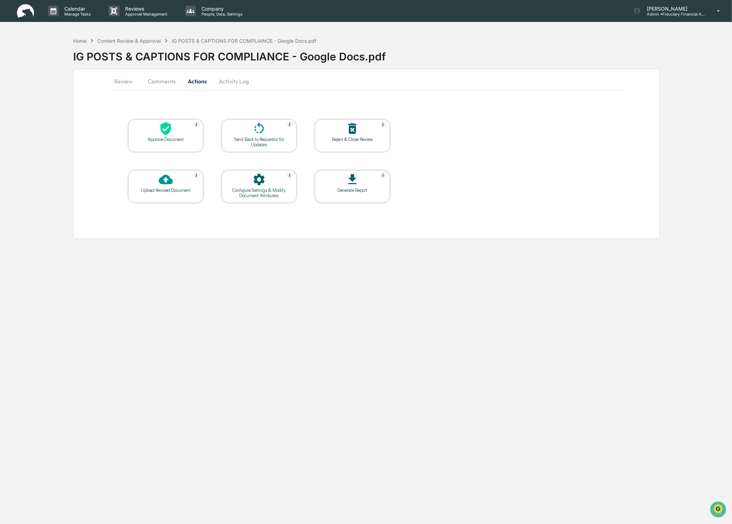
click at [168, 134] on icon at bounding box center [165, 128] width 11 height 13
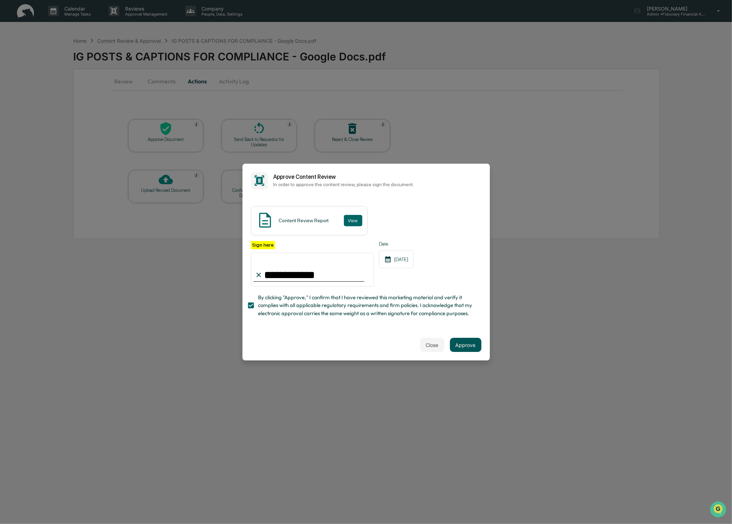
click at [467, 342] on button "Approve" at bounding box center [465, 345] width 31 height 14
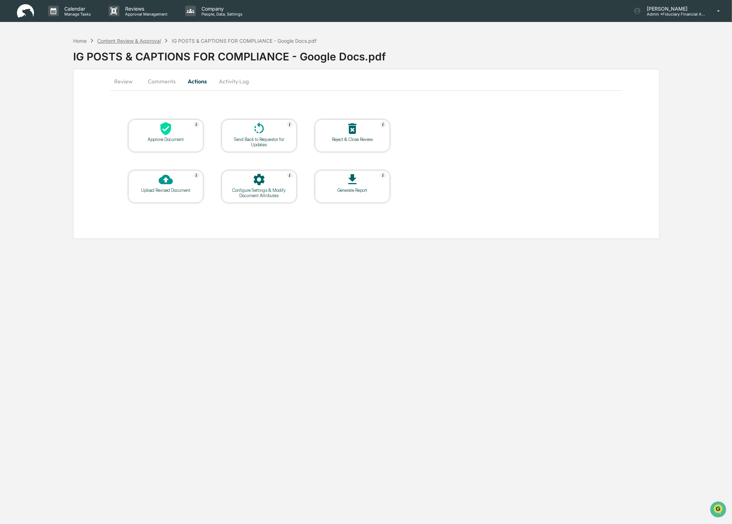
click at [149, 39] on div "Content Review & Approval" at bounding box center [129, 41] width 64 height 6
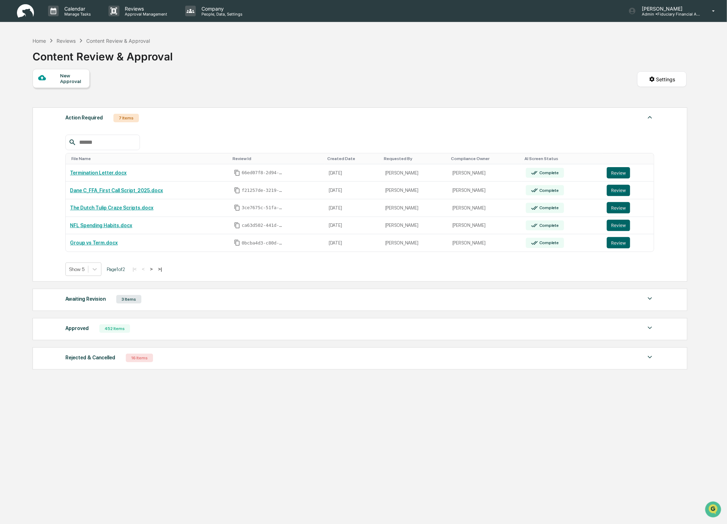
click at [163, 270] on div "|< < > >|" at bounding box center [147, 269] width 34 height 6
click at [155, 271] on button ">" at bounding box center [151, 269] width 7 height 6
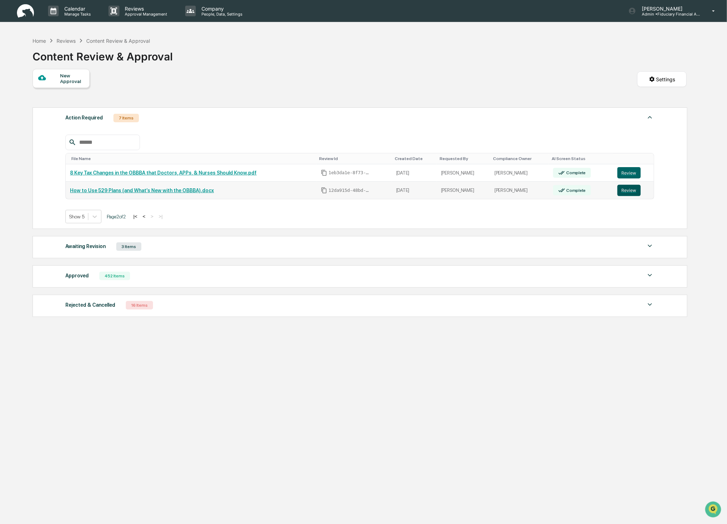
click at [633, 190] on button "Review" at bounding box center [628, 190] width 23 height 11
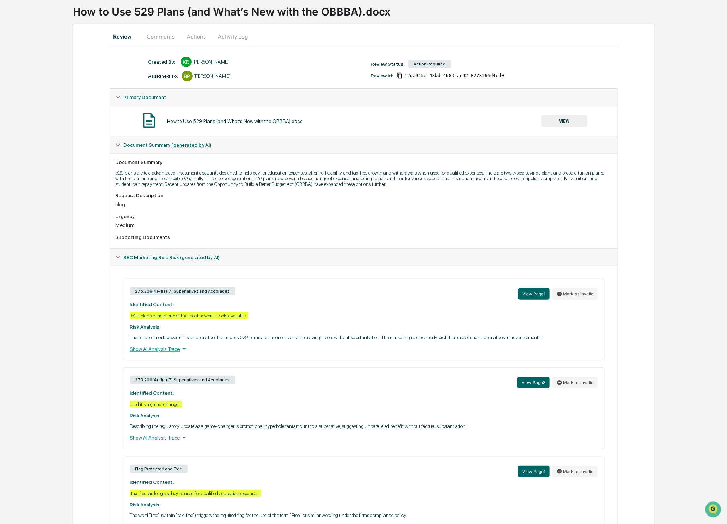
scroll to position [40, 0]
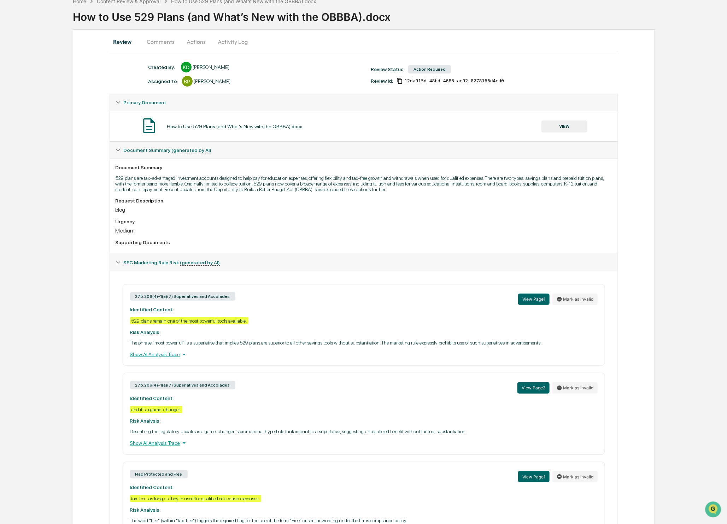
click at [569, 121] on button "VIEW" at bounding box center [564, 127] width 46 height 12
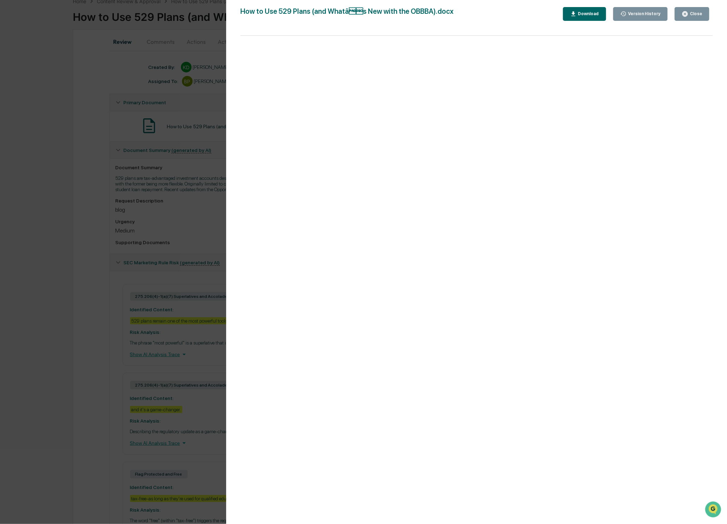
scroll to position [0, 0]
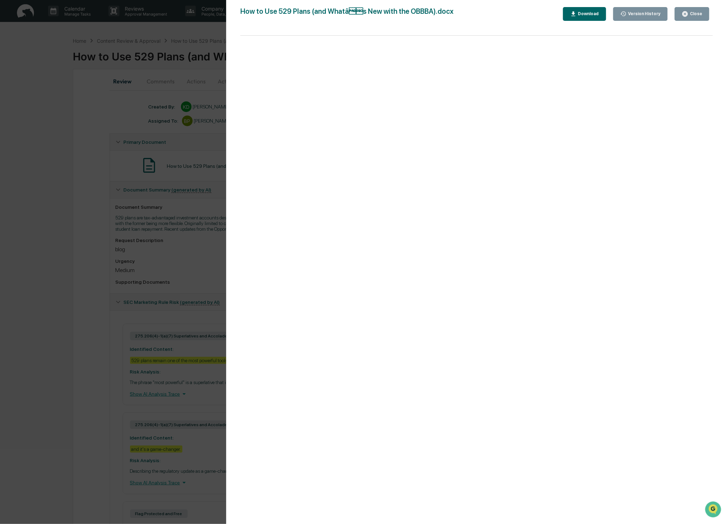
click at [692, 12] on div "Close" at bounding box center [695, 13] width 14 height 5
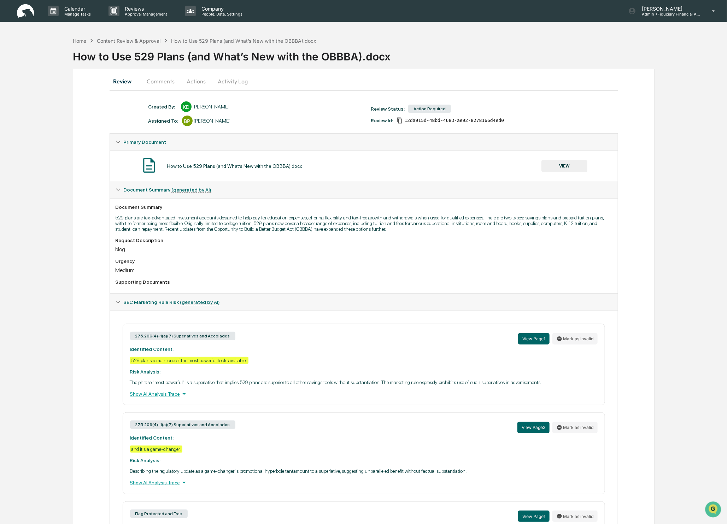
click at [194, 83] on button "Actions" at bounding box center [197, 81] width 32 height 17
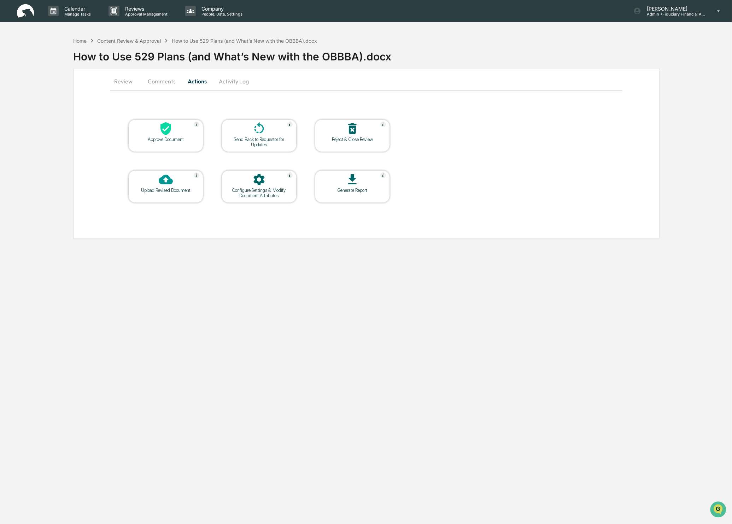
click at [172, 136] on icon at bounding box center [166, 129] width 14 height 14
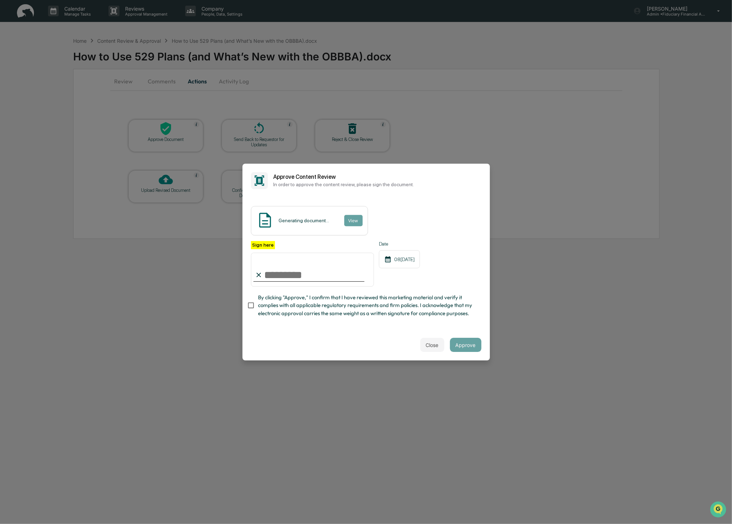
click at [267, 274] on input "Sign here" at bounding box center [312, 270] width 123 height 34
type input "**********"
drag, startPoint x: 468, startPoint y: 345, endPoint x: 469, endPoint y: 364, distance: 19.5
click at [469, 364] on body "**********" at bounding box center [366, 262] width 732 height 524
click at [466, 344] on button "Approve" at bounding box center [465, 345] width 31 height 14
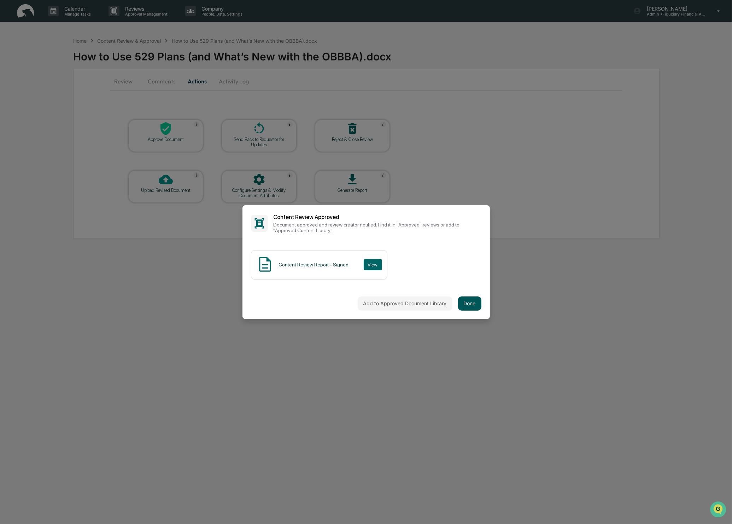
click at [475, 307] on button "Done" at bounding box center [469, 303] width 23 height 14
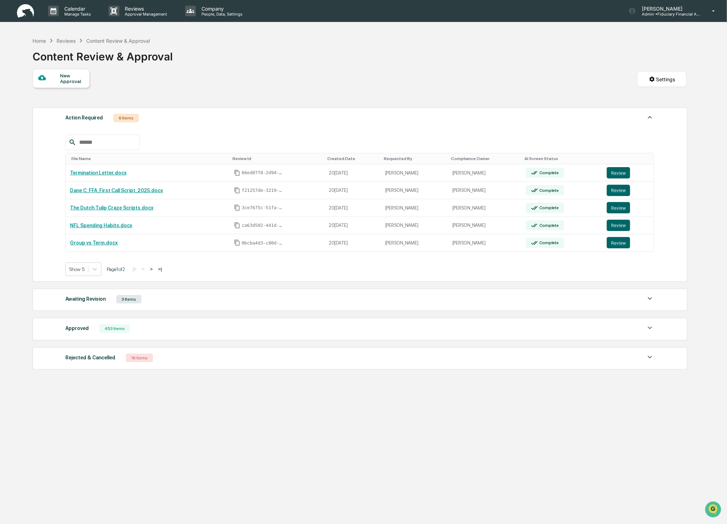
click at [155, 270] on button ">" at bounding box center [151, 269] width 7 height 6
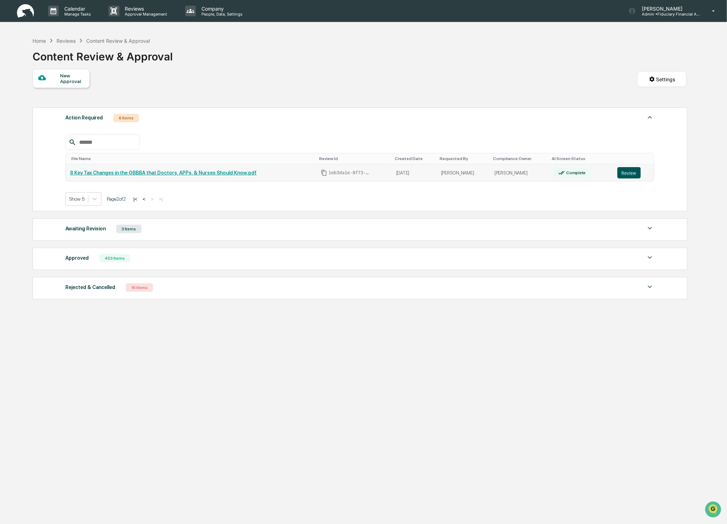
click at [638, 171] on button "Review" at bounding box center [628, 172] width 23 height 11
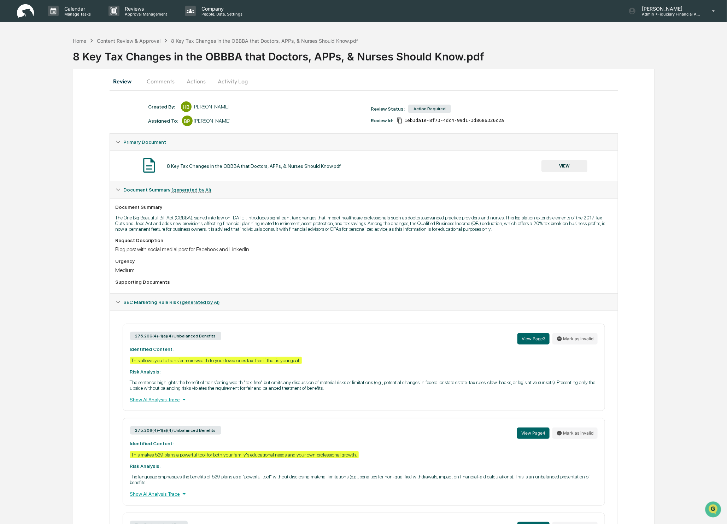
click at [566, 162] on button "VIEW" at bounding box center [564, 166] width 46 height 12
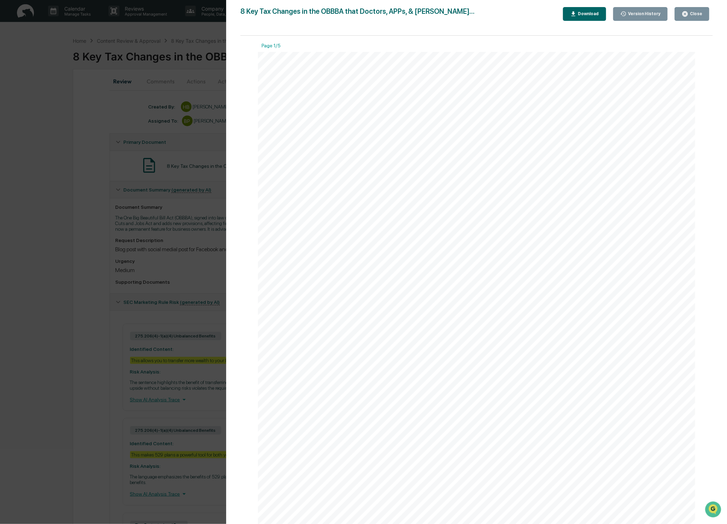
click at [702, 16] on button "Close" at bounding box center [692, 14] width 35 height 14
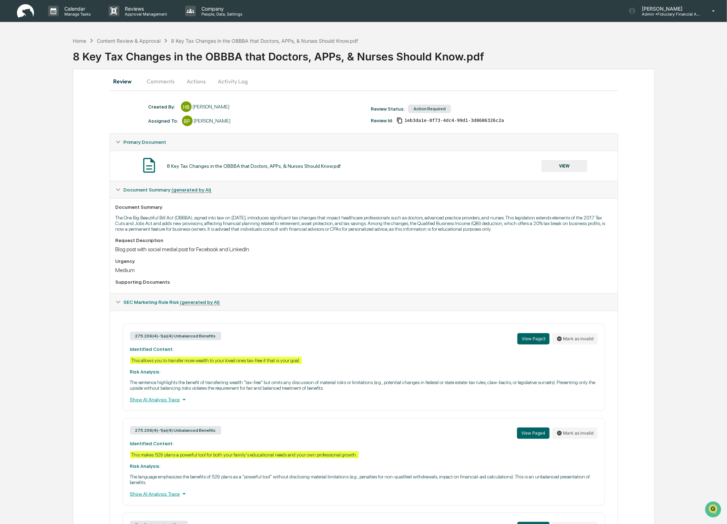
click at [577, 167] on button "VIEW" at bounding box center [564, 166] width 46 height 12
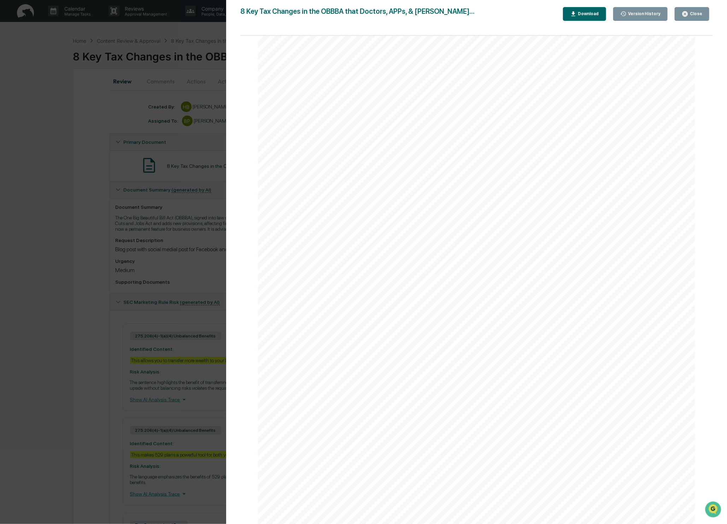
scroll to position [2450, 0]
click at [689, 16] on div "Close" at bounding box center [695, 13] width 14 height 5
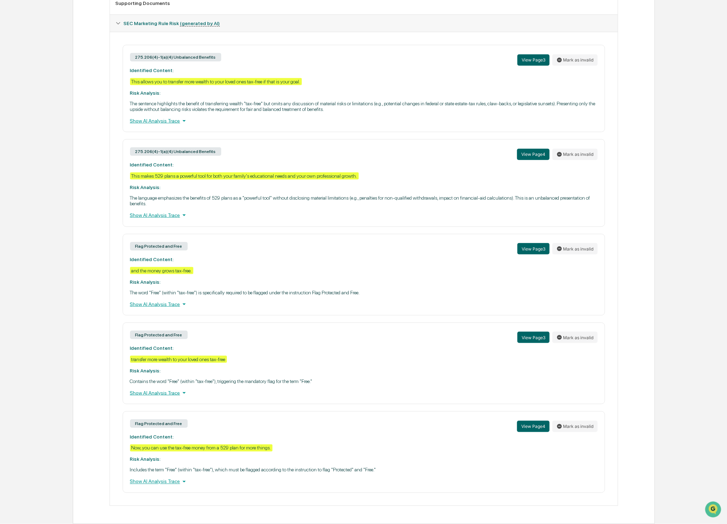
scroll to position [0, 0]
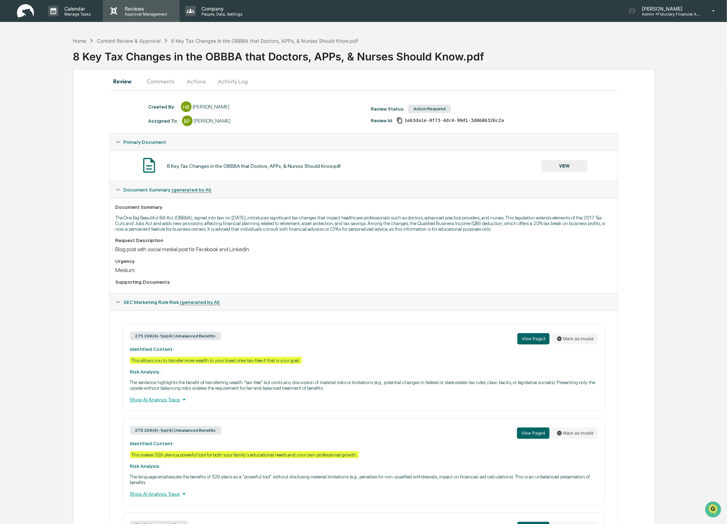
click at [130, 17] on div "Reviews Approval Management" at bounding box center [141, 11] width 76 height 22
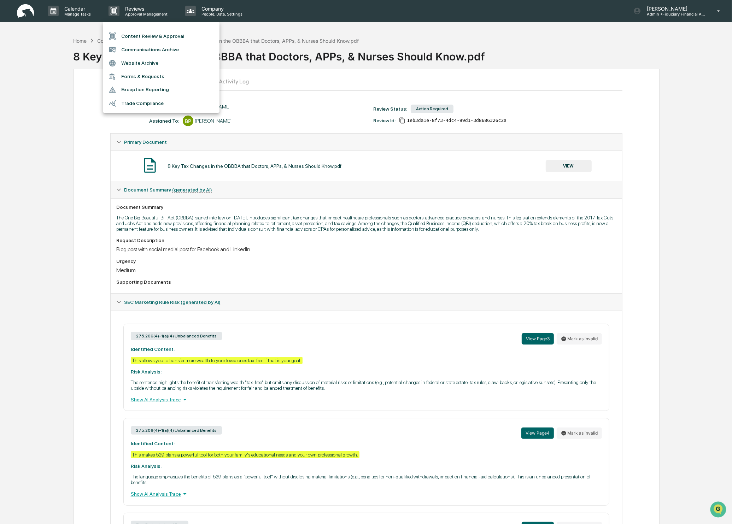
click at [168, 35] on li "Content Review & Approval" at bounding box center [161, 35] width 117 height 13
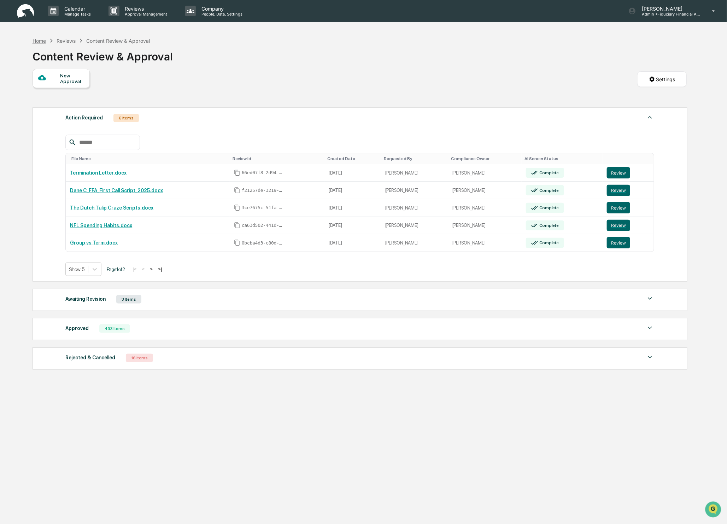
click at [39, 41] on div "Home" at bounding box center [39, 41] width 13 height 6
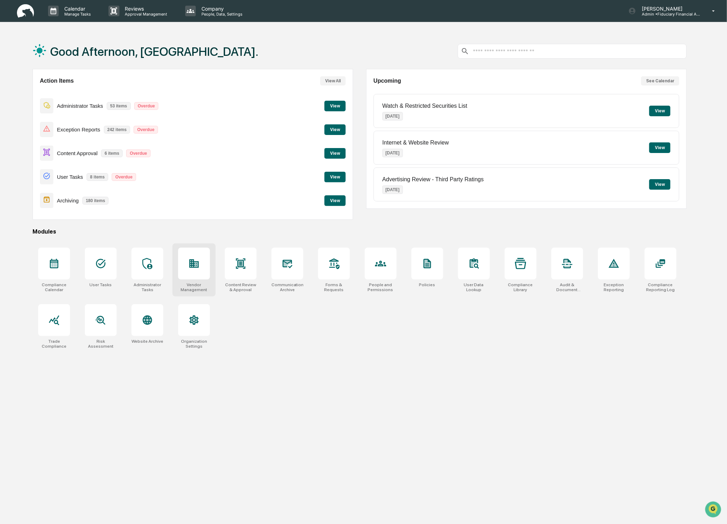
click at [208, 267] on div at bounding box center [194, 264] width 32 height 32
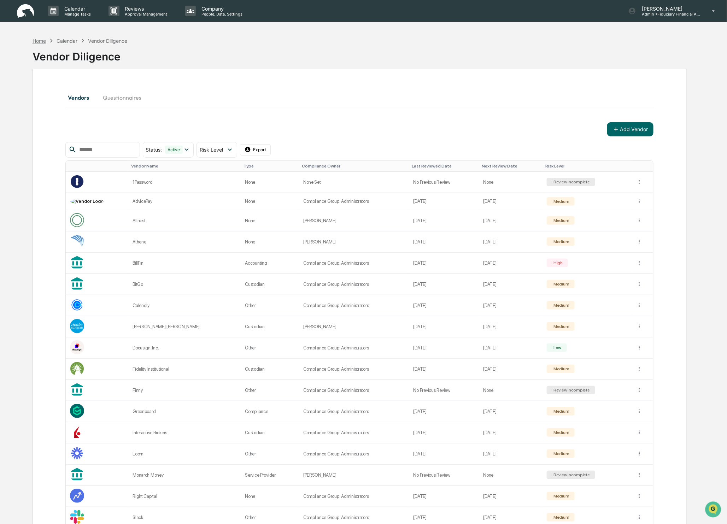
click at [42, 38] on div "Home" at bounding box center [39, 41] width 13 height 6
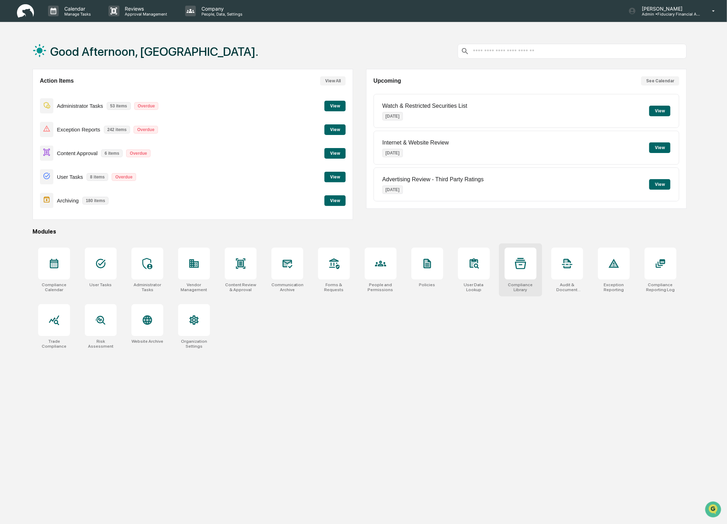
click at [535, 269] on div at bounding box center [521, 264] width 32 height 32
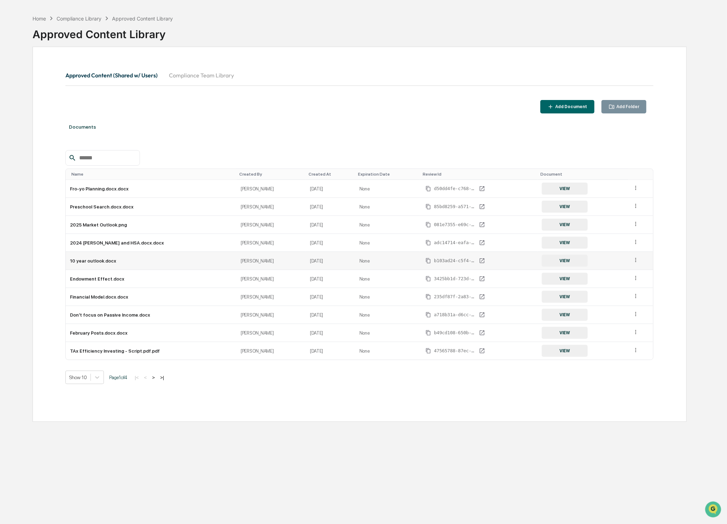
scroll to position [34, 0]
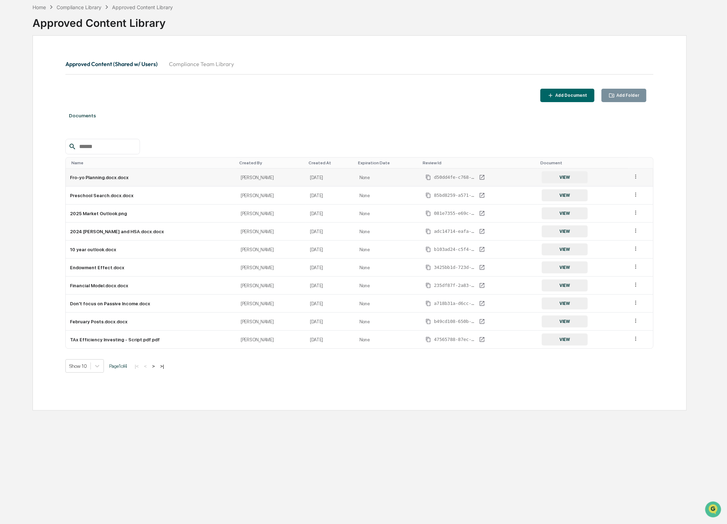
click at [634, 180] on icon at bounding box center [636, 177] width 7 height 7
drag, startPoint x: 636, startPoint y: 177, endPoint x: 597, endPoint y: 178, distance: 39.9
click at [636, 177] on icon at bounding box center [636, 177] width 7 height 7
click at [157, 367] on button ">" at bounding box center [153, 366] width 7 height 6
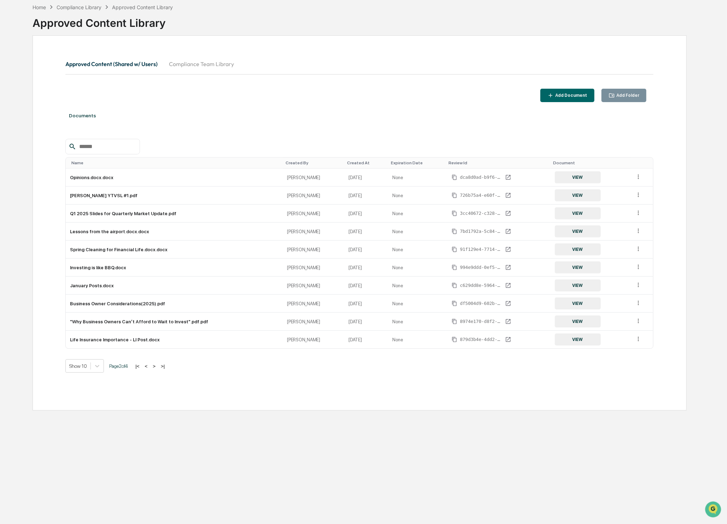
scroll to position [0, 0]
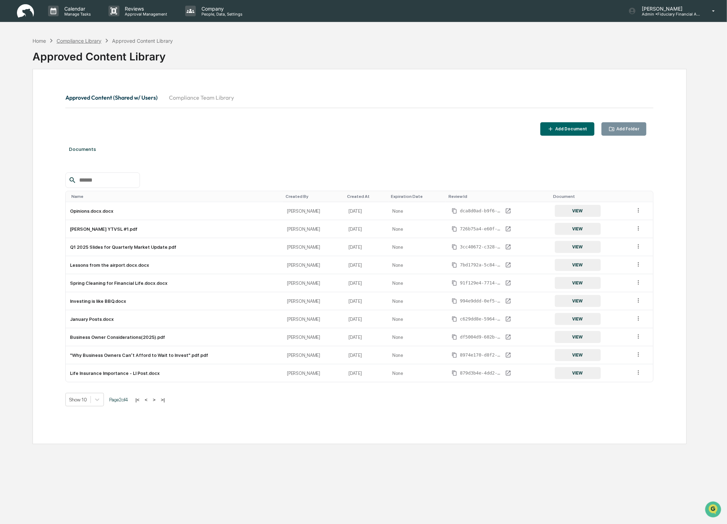
click at [77, 38] on div "Compliance Library" at bounding box center [79, 41] width 45 height 6
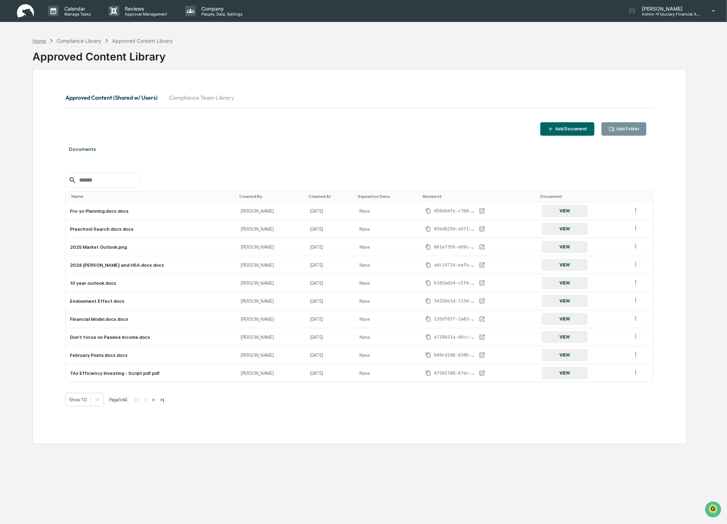
click at [40, 38] on div "Home" at bounding box center [39, 41] width 13 height 6
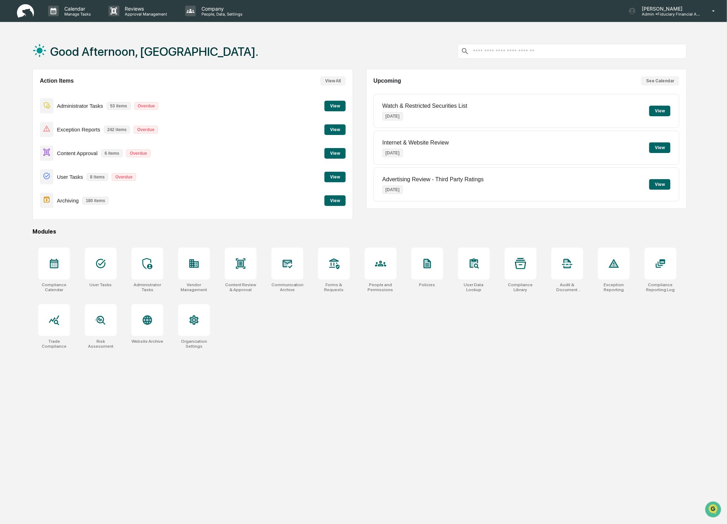
click at [341, 153] on button "View" at bounding box center [334, 153] width 21 height 11
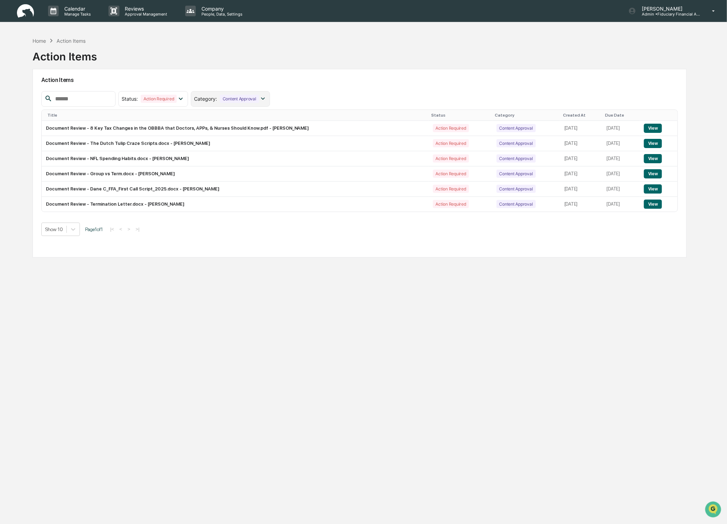
click at [265, 99] on icon at bounding box center [263, 99] width 4 height 2
click at [323, 89] on div "Action Items Status : Action Required Select/Deselect All Action Required Resol…" at bounding box center [360, 163] width 654 height 189
click at [653, 203] on button "View" at bounding box center [653, 204] width 18 height 9
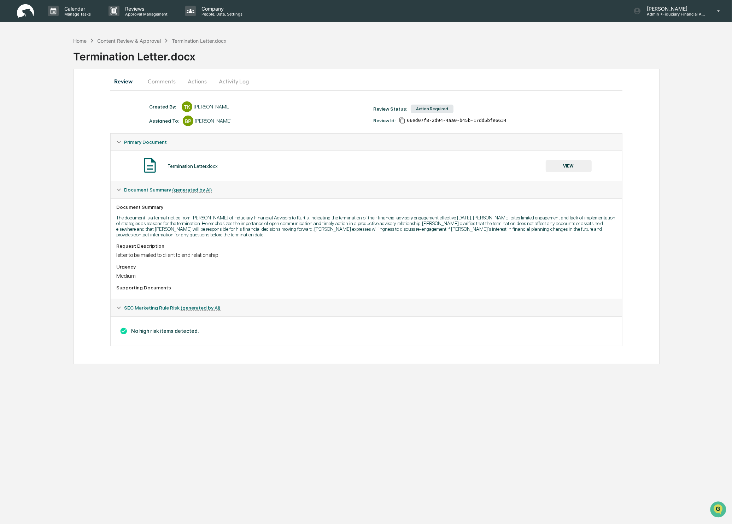
click at [562, 166] on button "VIEW" at bounding box center [569, 166] width 46 height 12
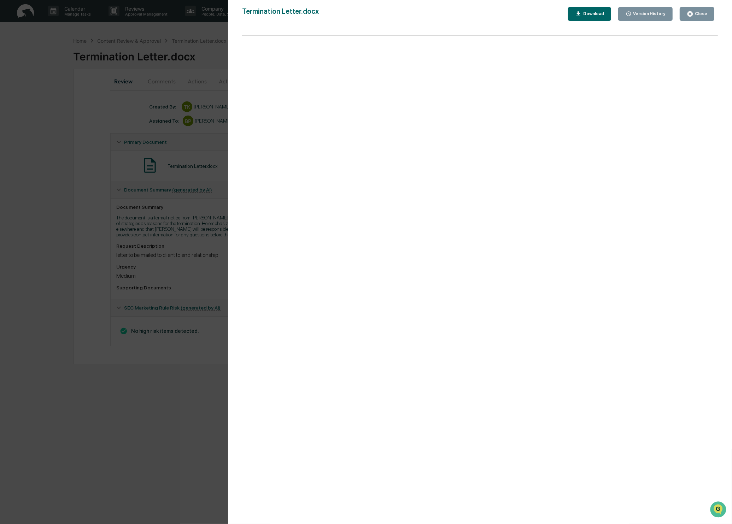
click at [700, 14] on div "Close" at bounding box center [700, 13] width 14 height 5
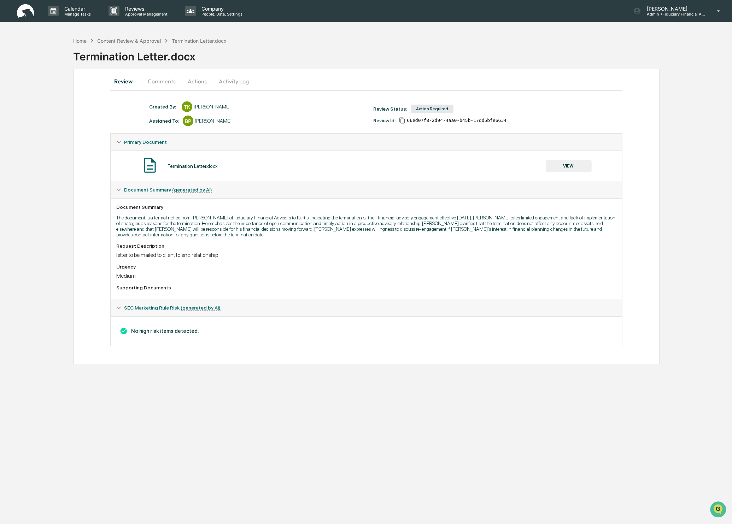
click at [163, 81] on button "Comments" at bounding box center [161, 81] width 39 height 17
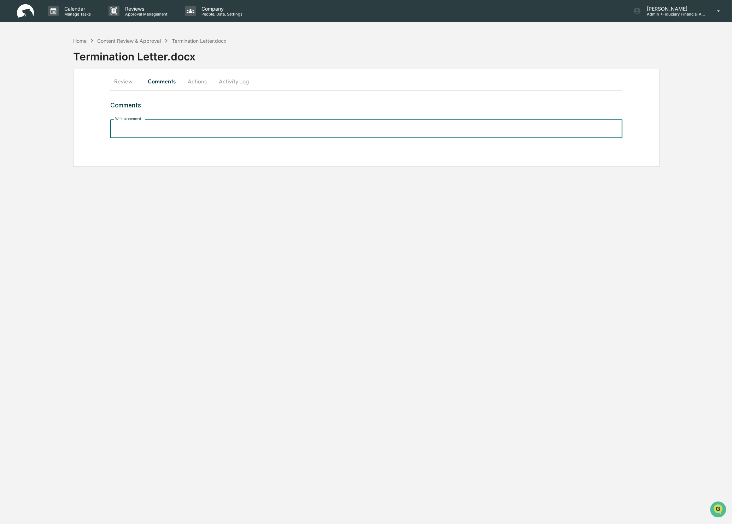
click at [139, 126] on input "Write a comment..." at bounding box center [366, 128] width 512 height 19
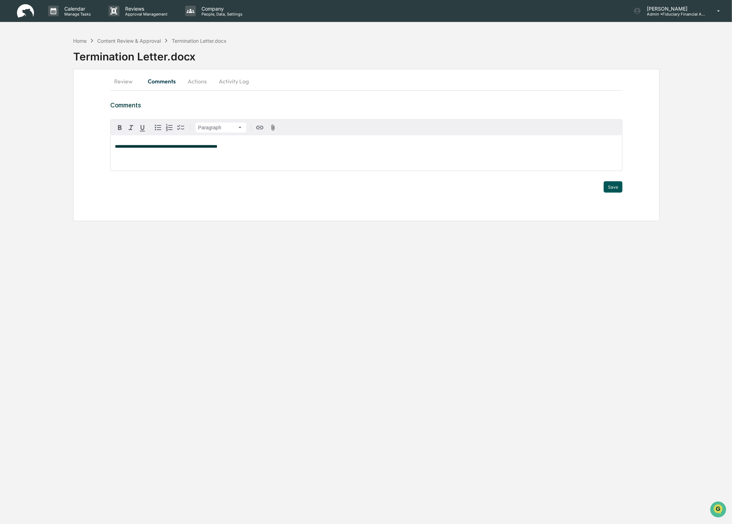
click at [605, 182] on button "Save" at bounding box center [613, 186] width 19 height 11
click at [611, 190] on div "**********" at bounding box center [366, 262] width 732 height 524
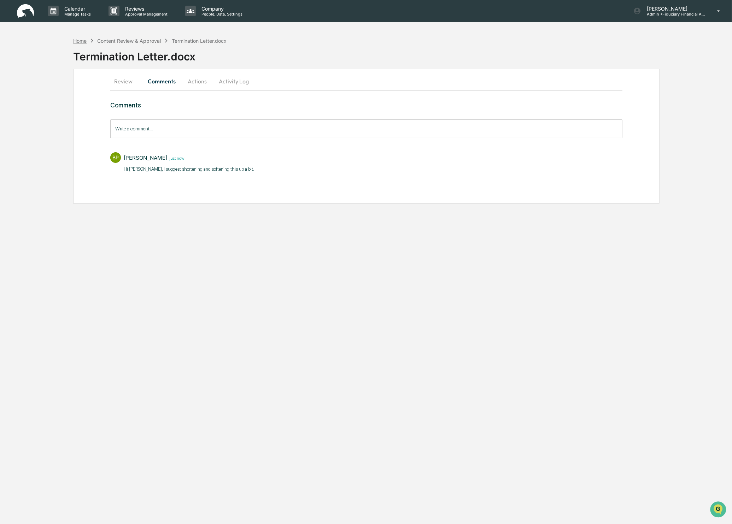
click at [77, 37] on div "Home Content Review & Approval Termination Letter.docx" at bounding box center [149, 41] width 153 height 8
click at [76, 39] on div "Home" at bounding box center [79, 41] width 13 height 6
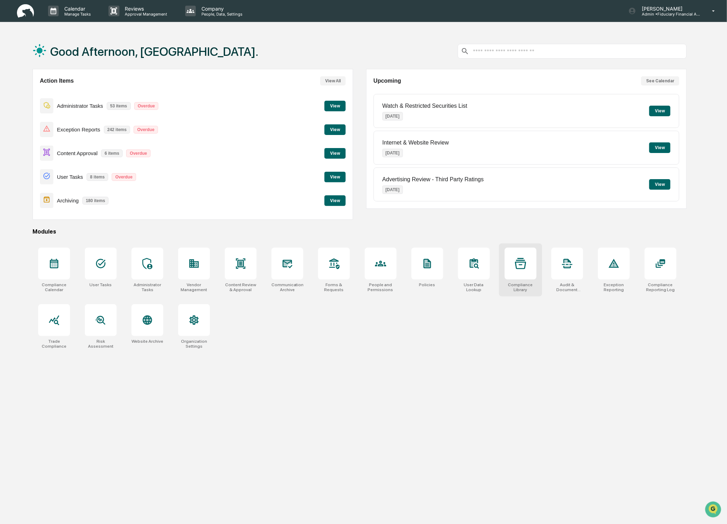
click at [532, 288] on div "Compliance Library" at bounding box center [521, 287] width 32 height 10
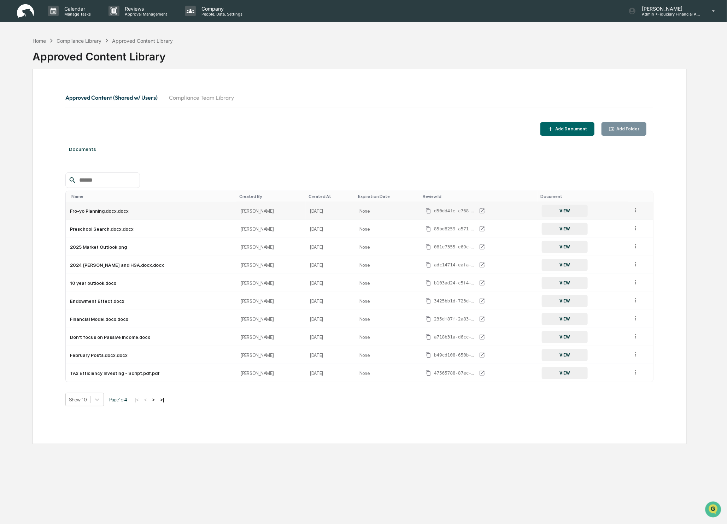
click at [565, 212] on button "VIEW" at bounding box center [565, 211] width 46 height 12
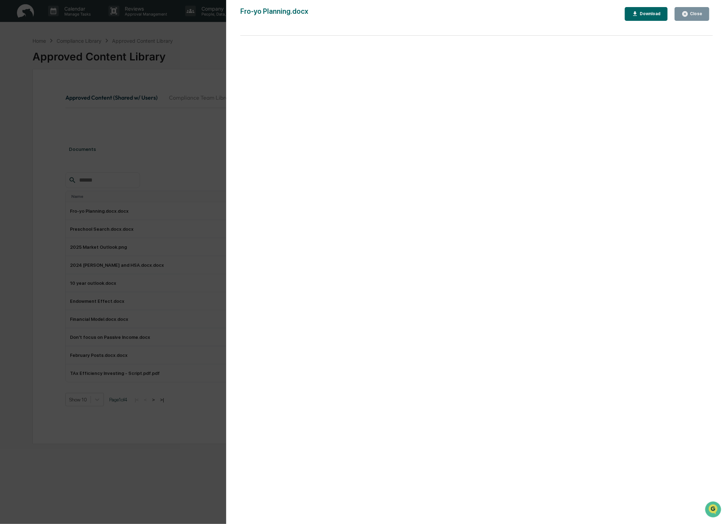
click at [693, 13] on div "Close" at bounding box center [695, 13] width 14 height 5
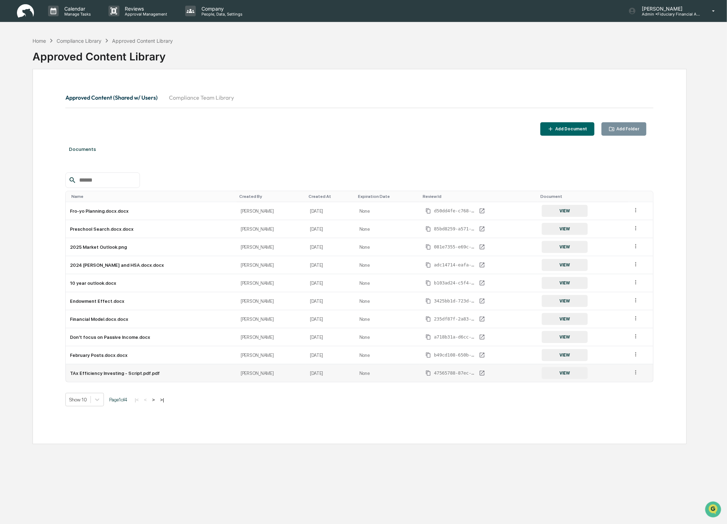
scroll to position [34, 0]
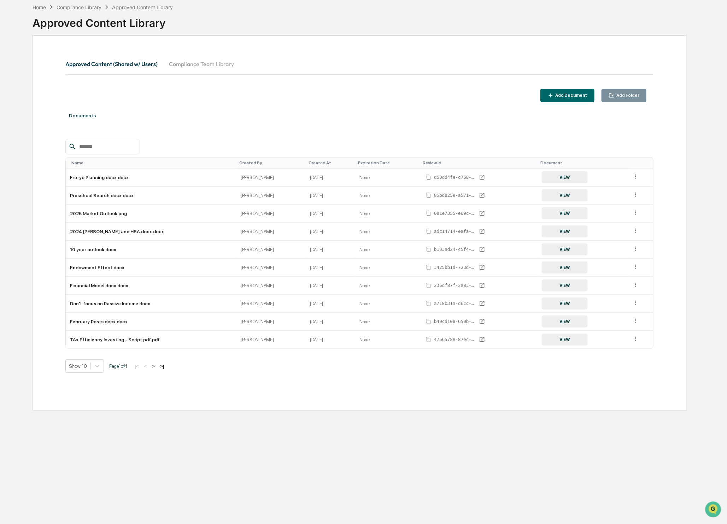
click at [210, 65] on button "Compliance Team Library" at bounding box center [201, 63] width 76 height 17
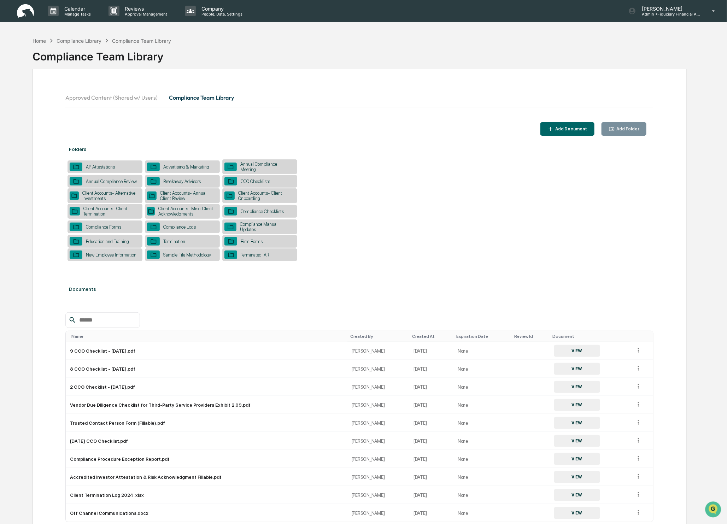
click at [86, 98] on button "Approved Content (Shared w/ Users)" at bounding box center [114, 97] width 98 height 17
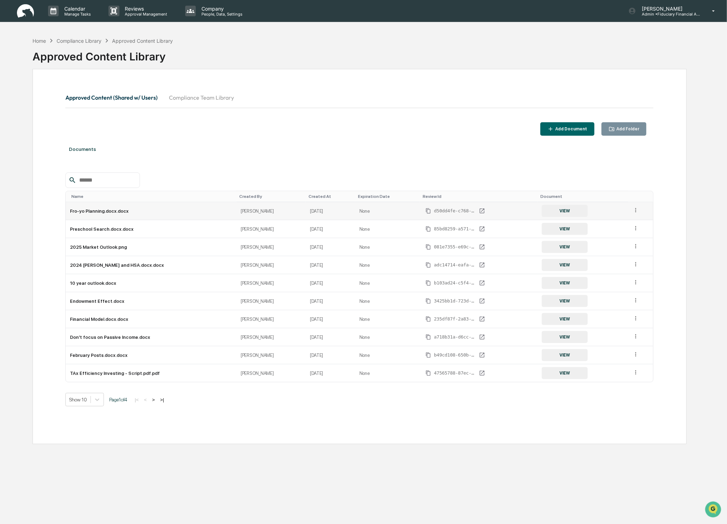
click at [98, 208] on td "Fro-yo Planning.docx.docx" at bounding box center [151, 211] width 171 height 18
click at [101, 214] on td "Fro-yo Planning.docx.docx" at bounding box center [151, 211] width 171 height 18
click at [553, 211] on button "VIEW" at bounding box center [565, 211] width 46 height 12
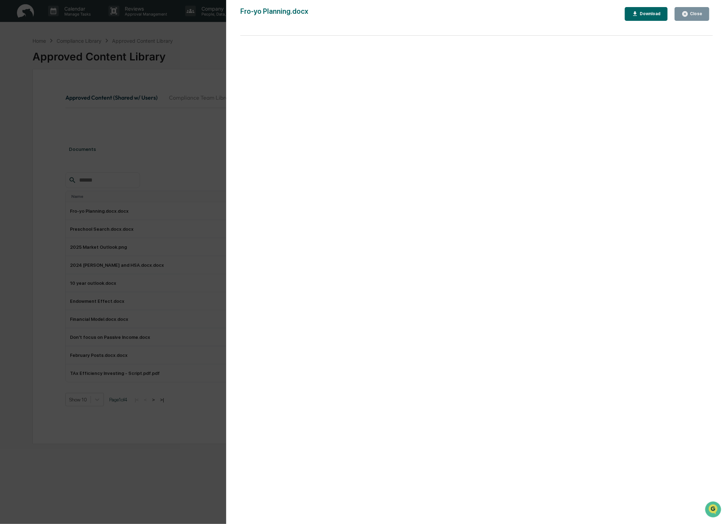
drag, startPoint x: 691, startPoint y: 7, endPoint x: 691, endPoint y: 11, distance: 4.6
click at [691, 11] on button "Close" at bounding box center [692, 14] width 35 height 14
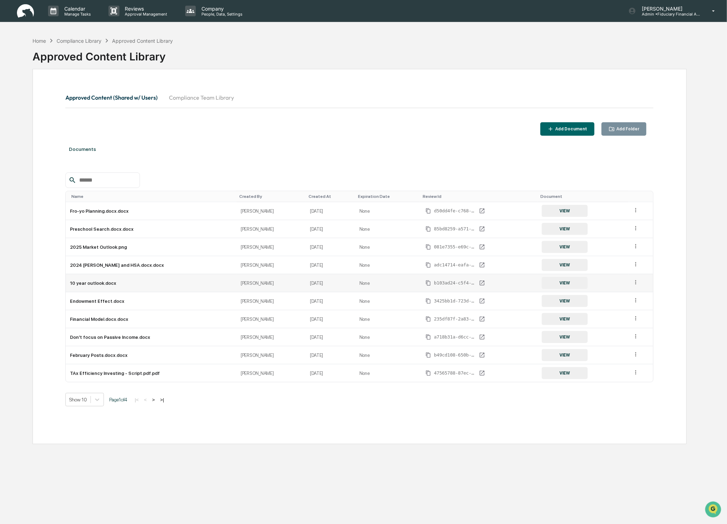
scroll to position [34, 0]
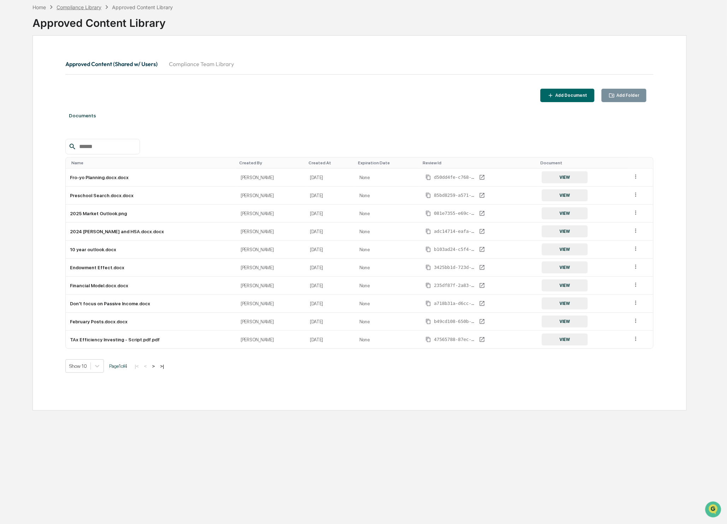
click at [70, 8] on div "Compliance Library" at bounding box center [79, 7] width 45 height 6
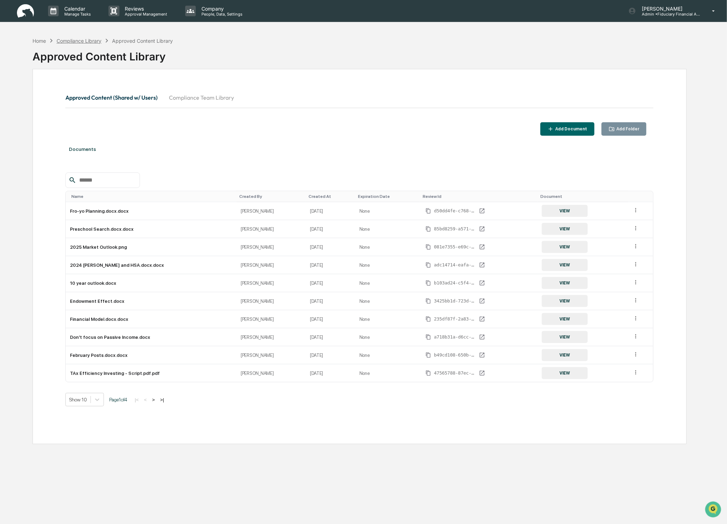
click at [83, 41] on div "Compliance Library" at bounding box center [79, 41] width 45 height 6
click at [70, 40] on div "Compliance Library" at bounding box center [79, 41] width 45 height 6
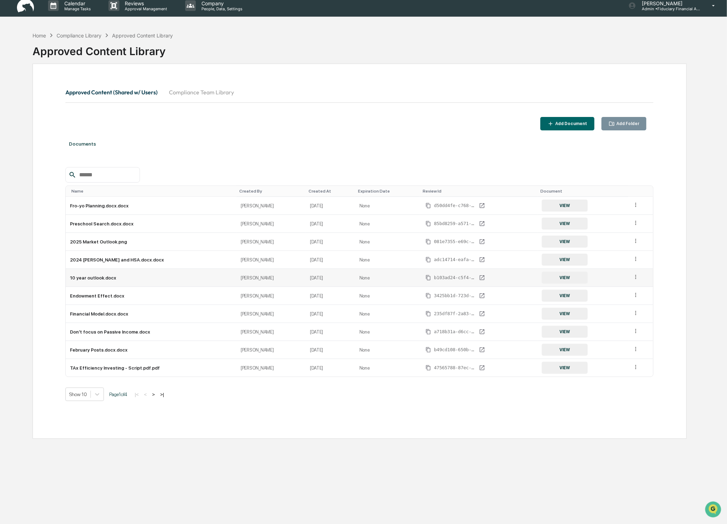
scroll to position [34, 0]
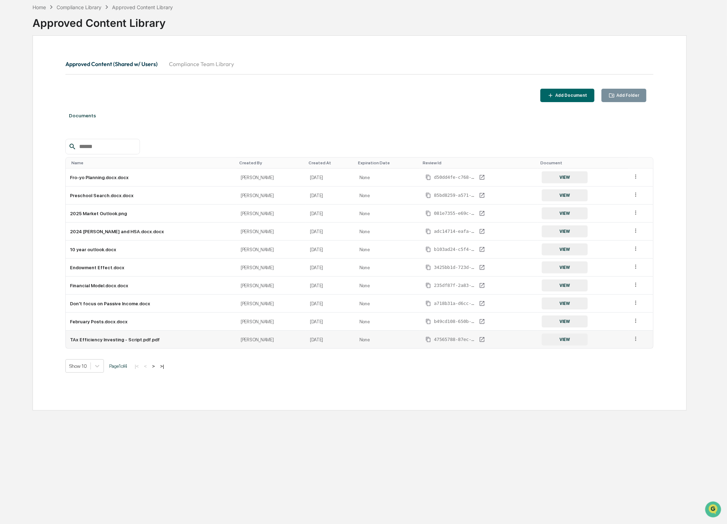
click at [635, 340] on icon at bounding box center [636, 339] width 7 height 7
click at [634, 177] on icon at bounding box center [636, 177] width 7 height 7
click at [627, 189] on div "Change Folder" at bounding box center [619, 186] width 39 height 11
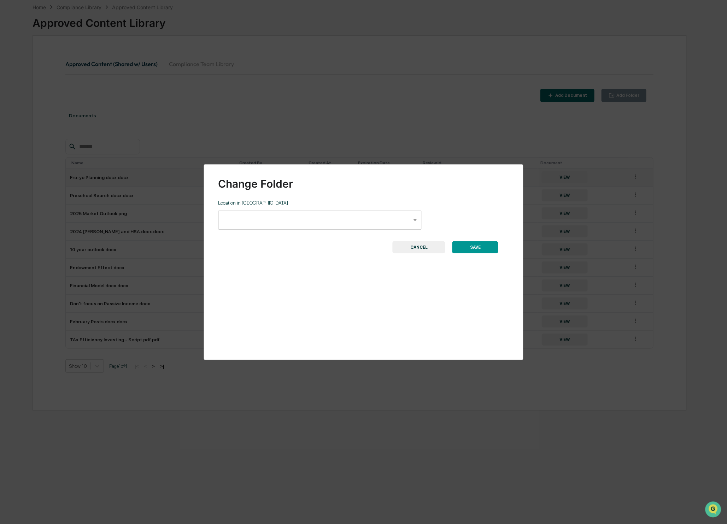
click at [424, 247] on button "CANCEL" at bounding box center [419, 247] width 53 height 12
